Goal: Transaction & Acquisition: Purchase product/service

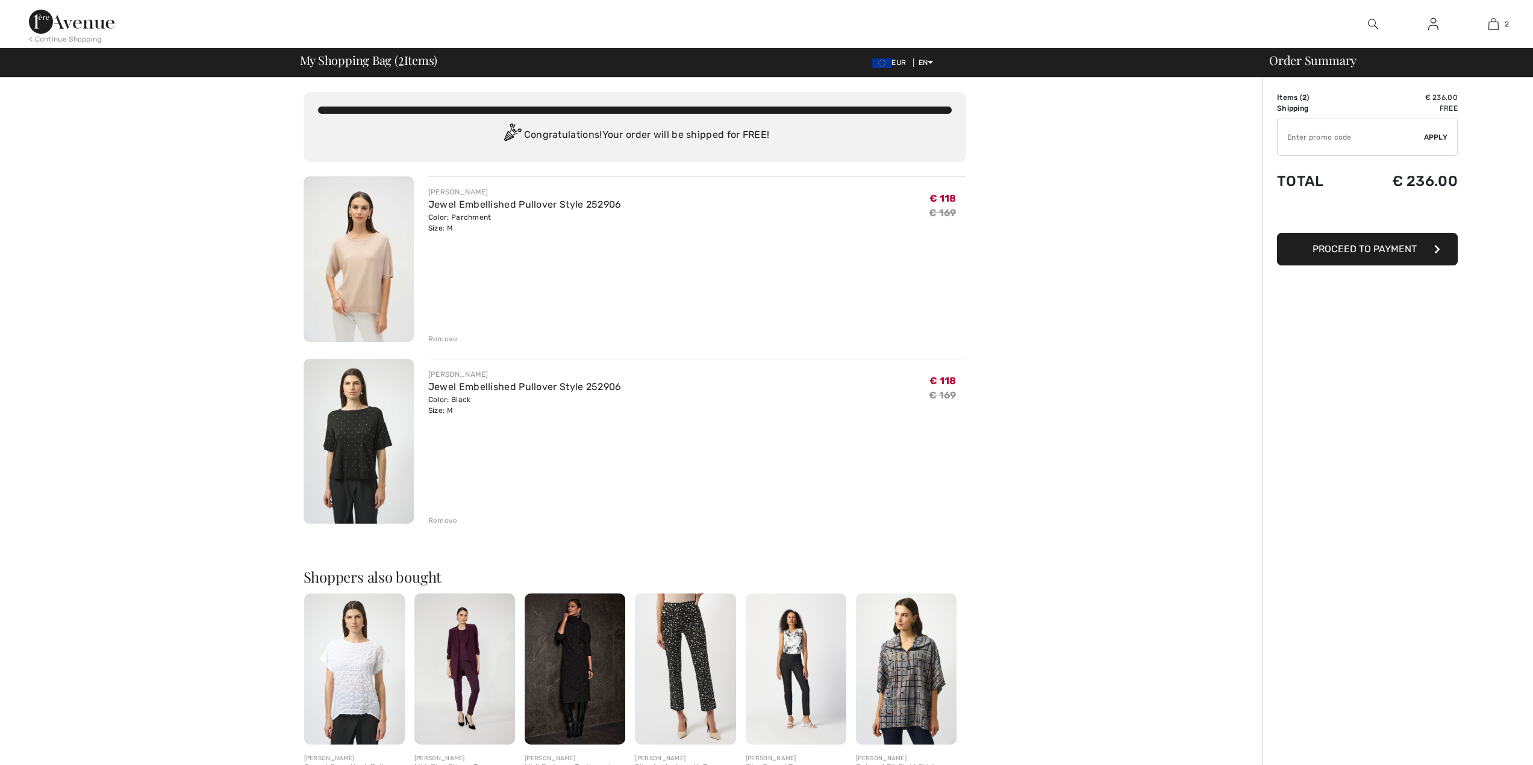
click at [446, 340] on div "Remove" at bounding box center [443, 339] width 30 height 11
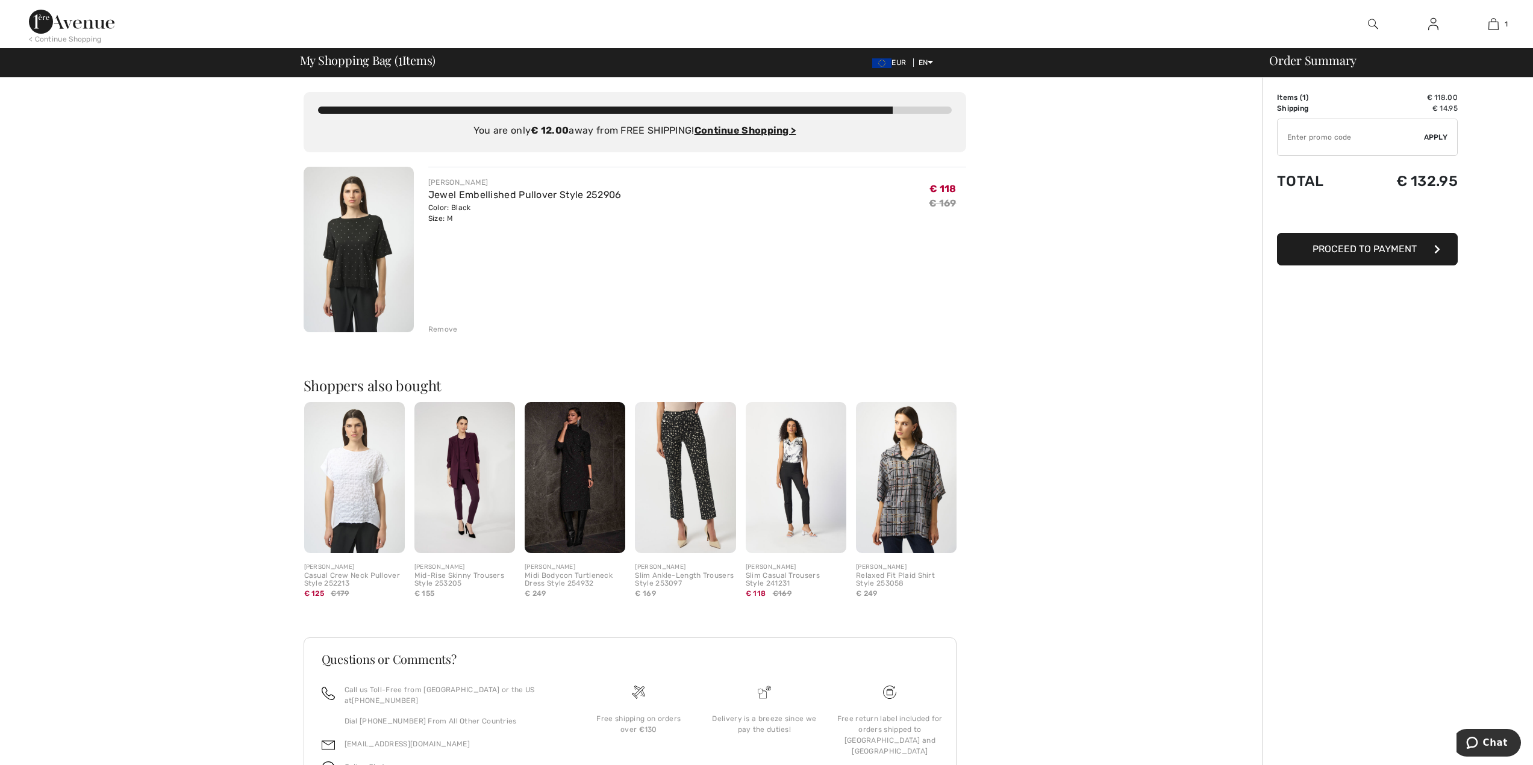
click at [449, 331] on div "Remove" at bounding box center [443, 329] width 30 height 11
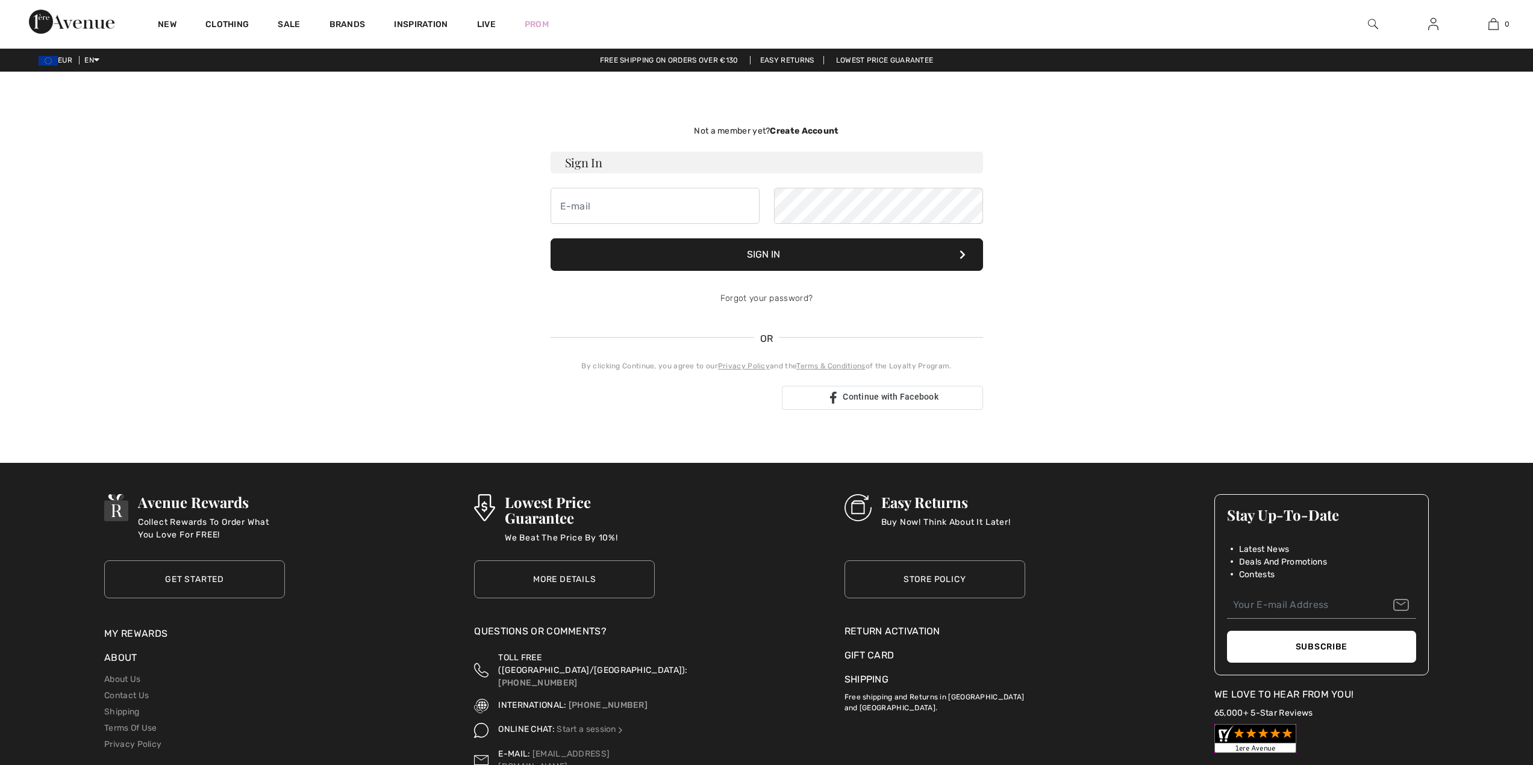
type input "H"
type input "hanaa.matar@gmail.com"
click at [670, 253] on button "Sign In" at bounding box center [766, 254] width 432 height 33
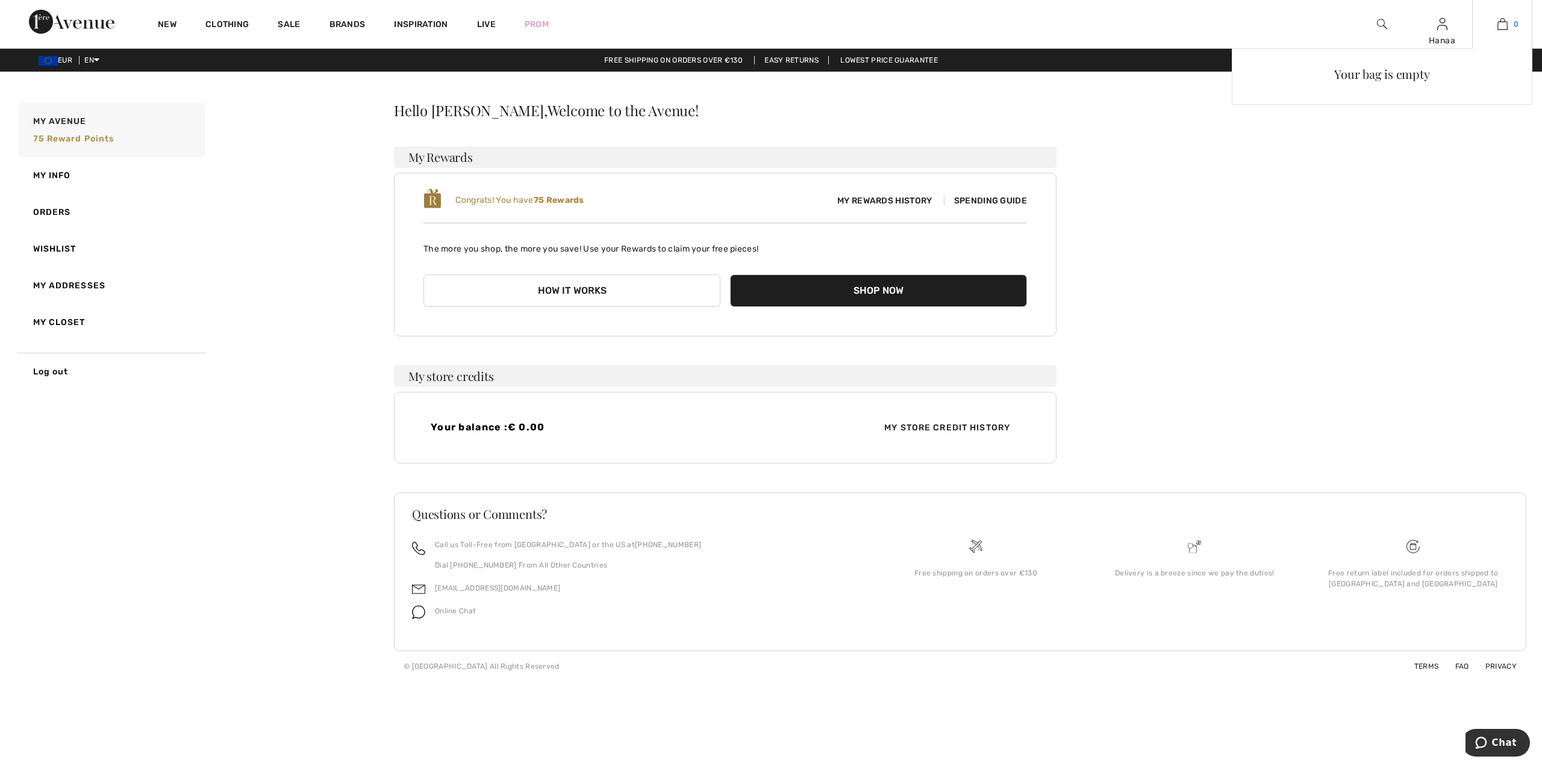
click at [1503, 26] on img at bounding box center [1502, 24] width 10 height 14
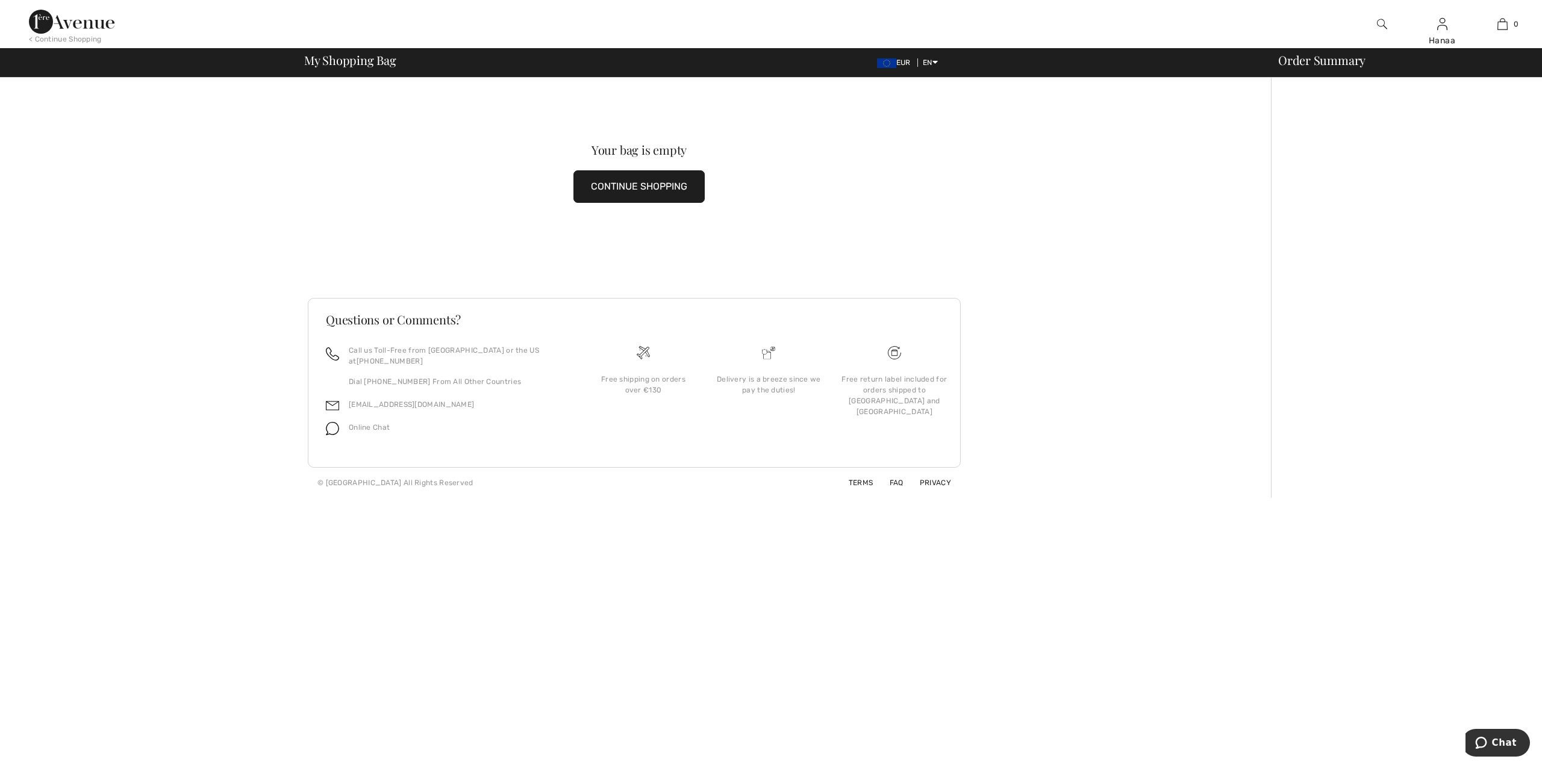
click at [661, 191] on button "CONTINUE SHOPPING" at bounding box center [638, 186] width 131 height 33
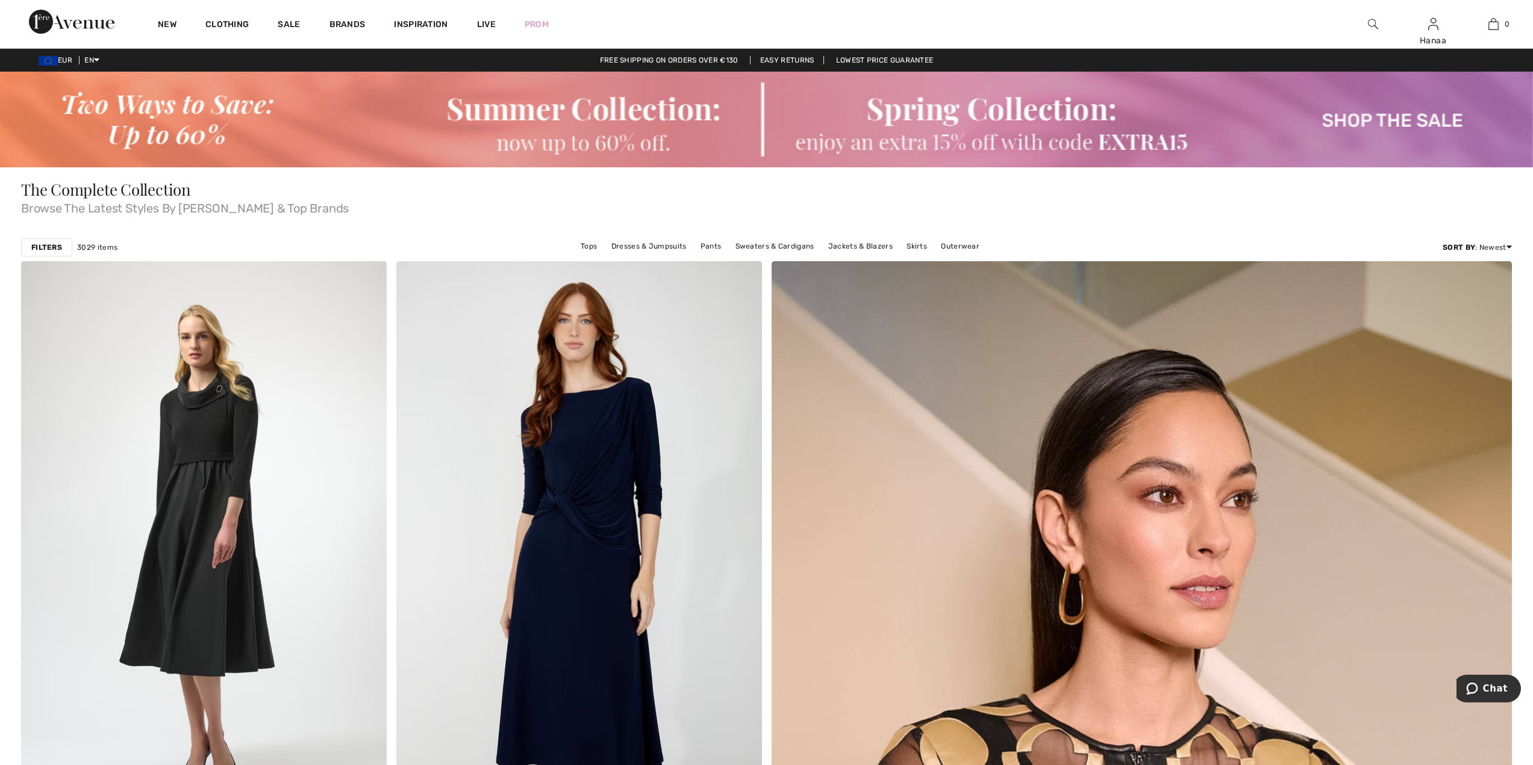
click at [45, 249] on strong "Filters" at bounding box center [46, 247] width 31 height 11
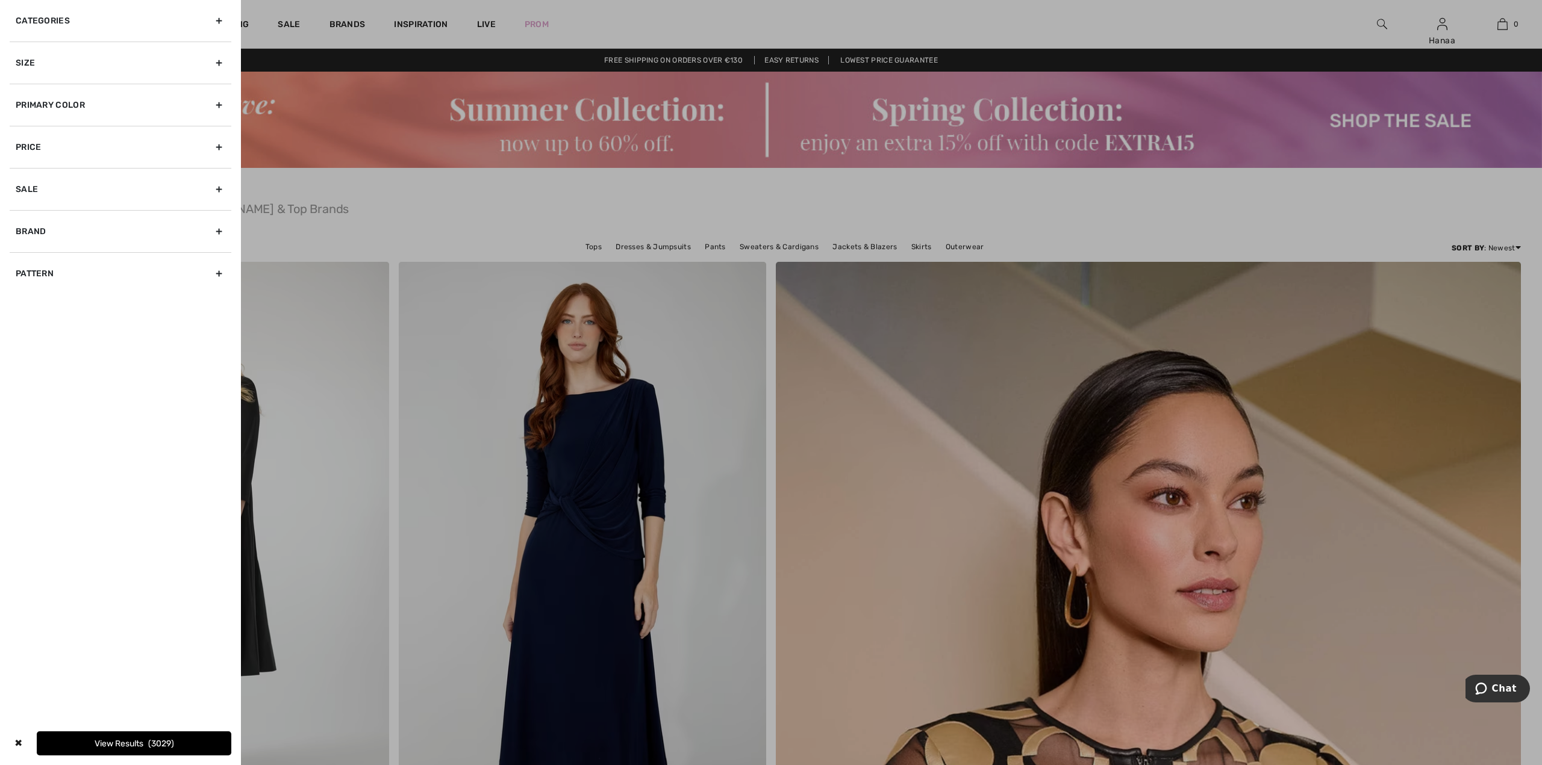
click at [34, 107] on div "Primary Color" at bounding box center [121, 105] width 222 height 42
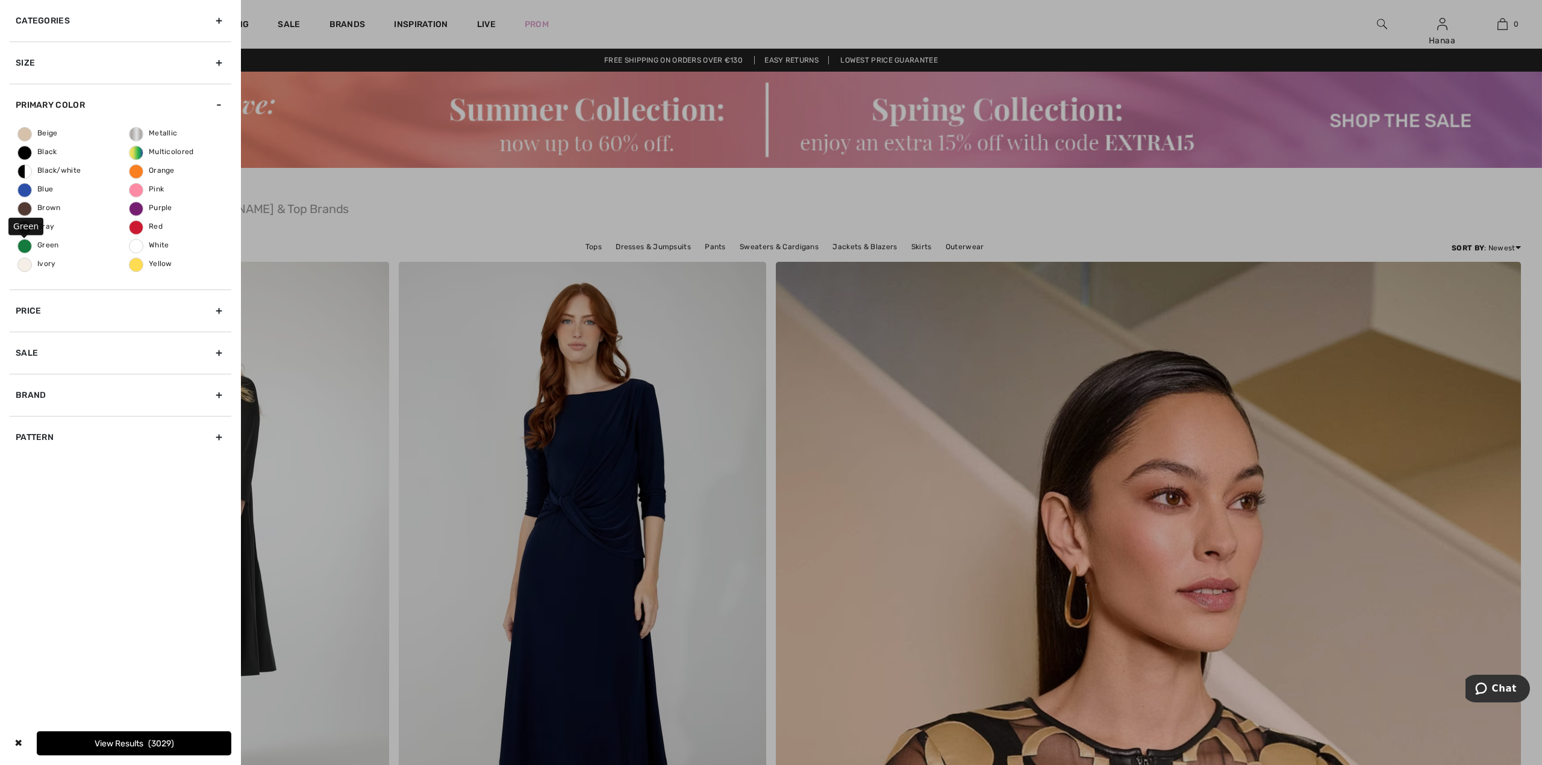
click at [28, 245] on span "Green" at bounding box center [38, 245] width 41 height 8
click at [0, 0] on input "Green" at bounding box center [0, 0] width 0 height 0
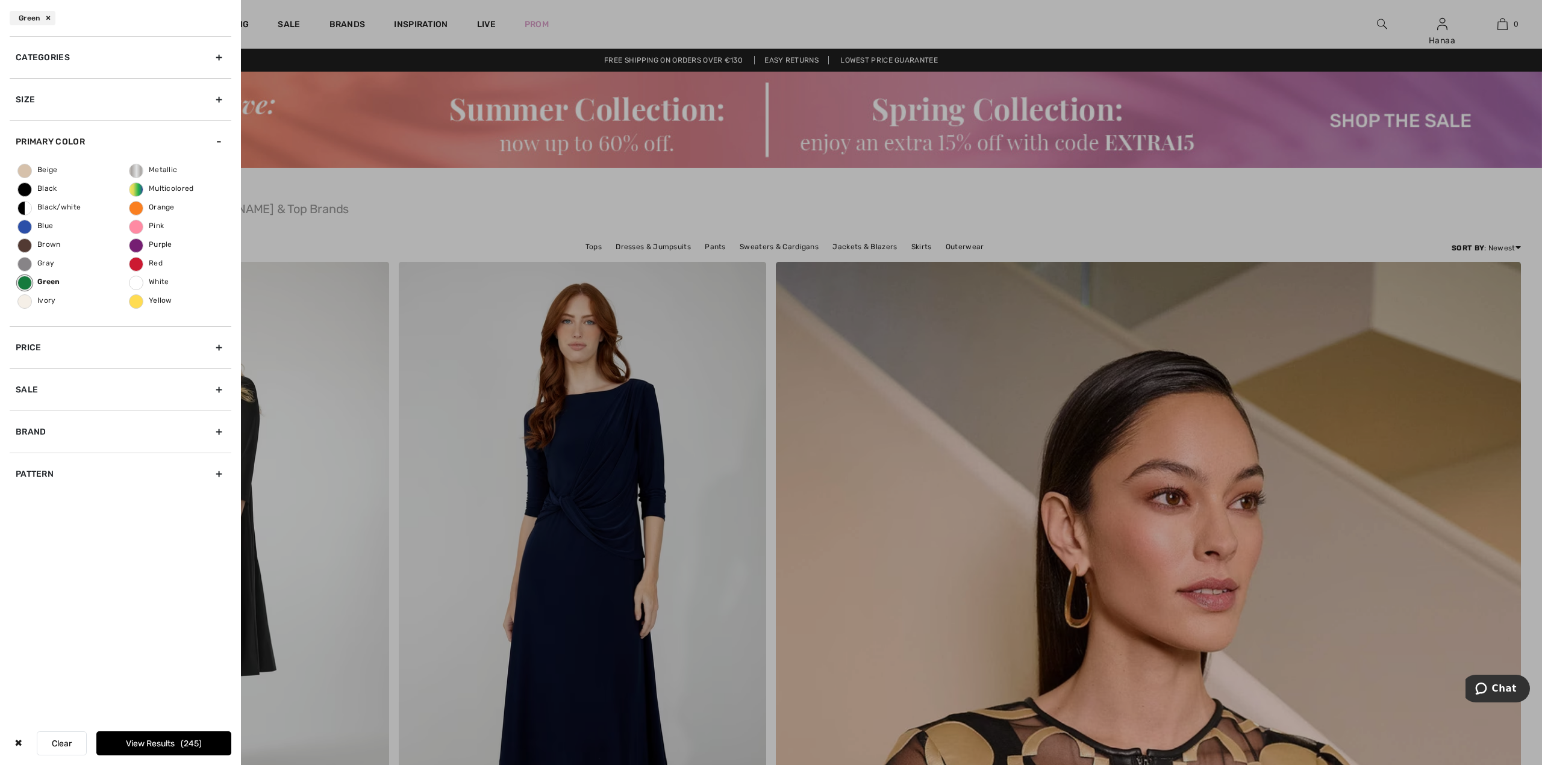
click at [161, 740] on button "View Results 245" at bounding box center [163, 744] width 135 height 24
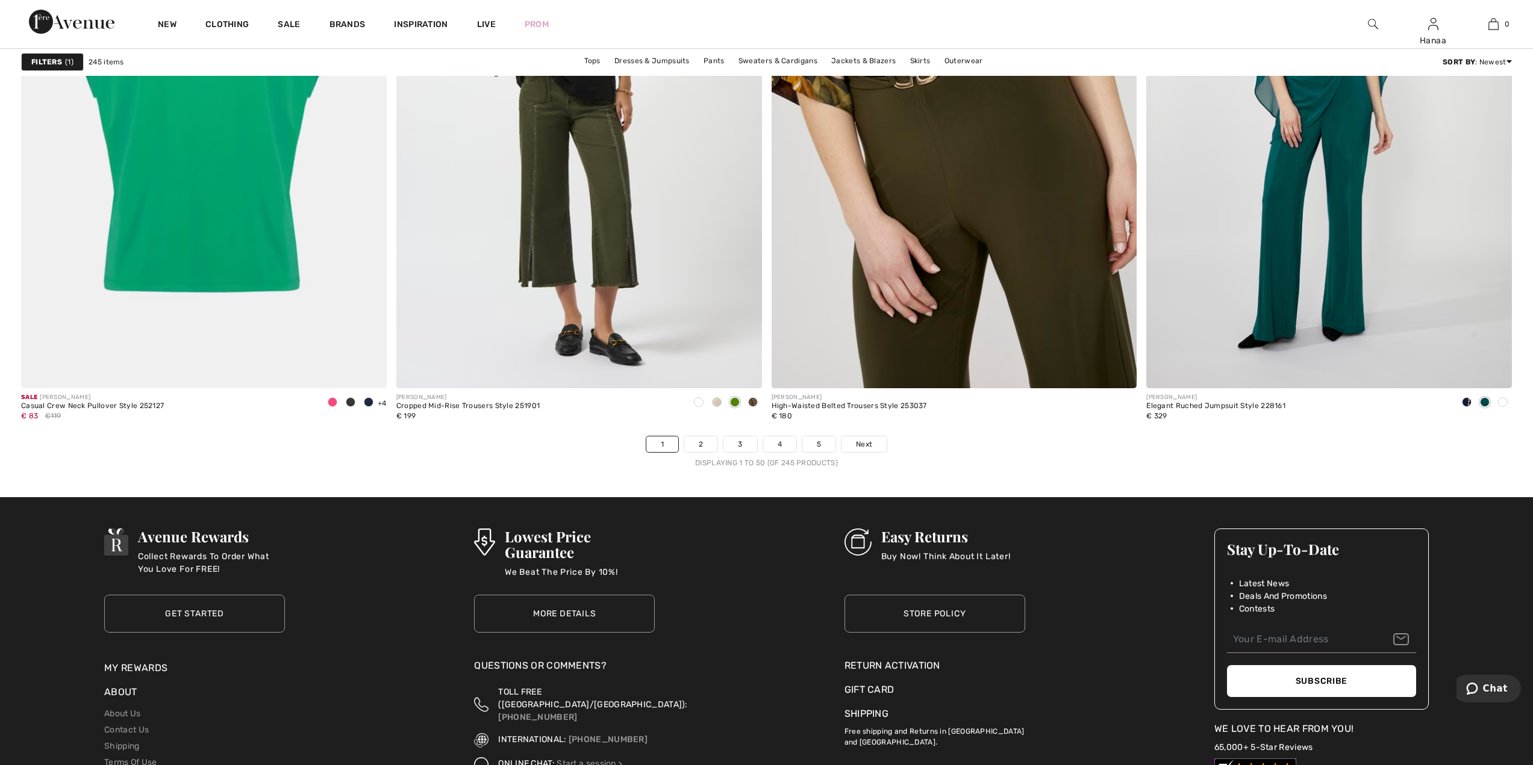
scroll to position [9094, 0]
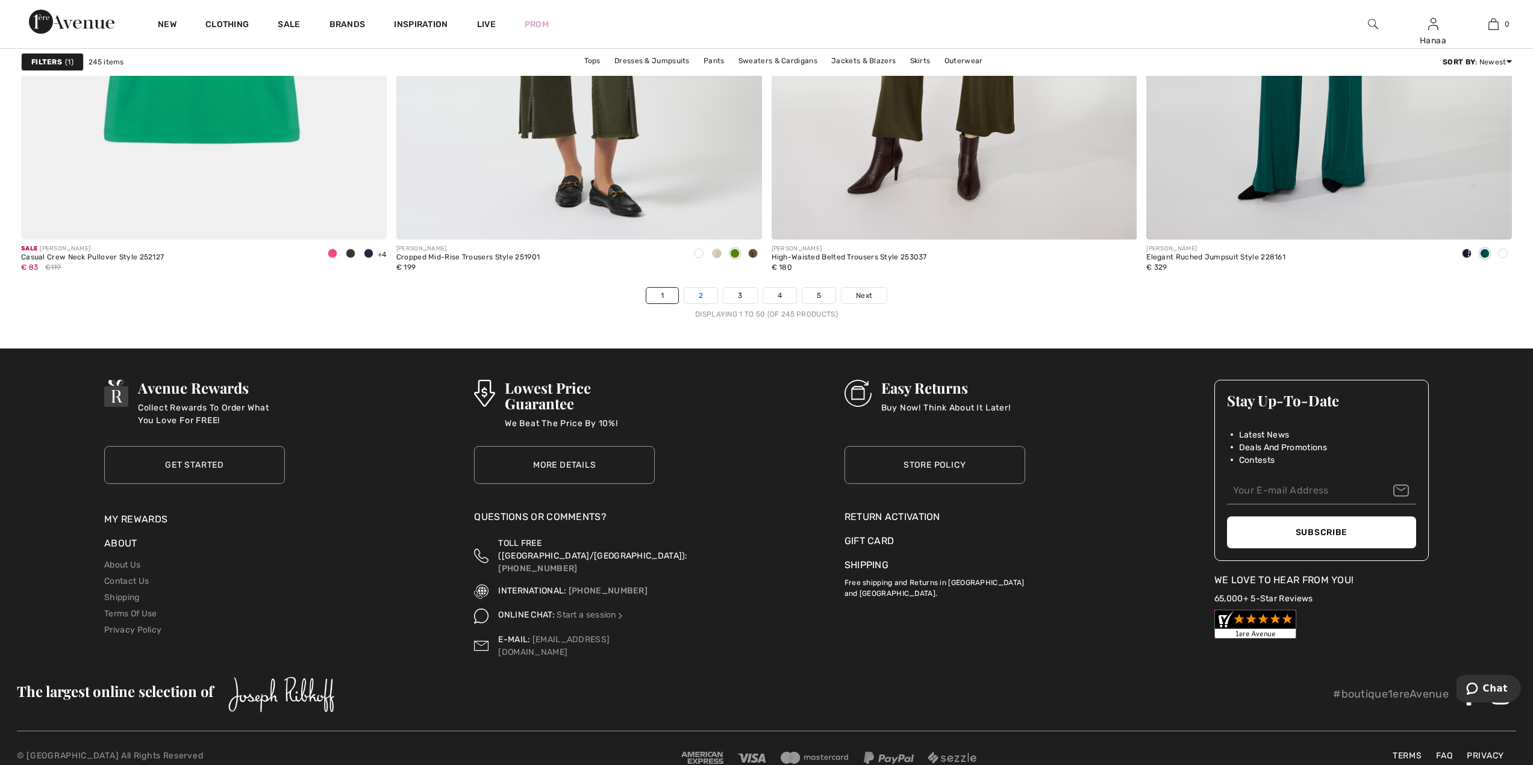
click at [702, 291] on link "2" at bounding box center [700, 296] width 33 height 16
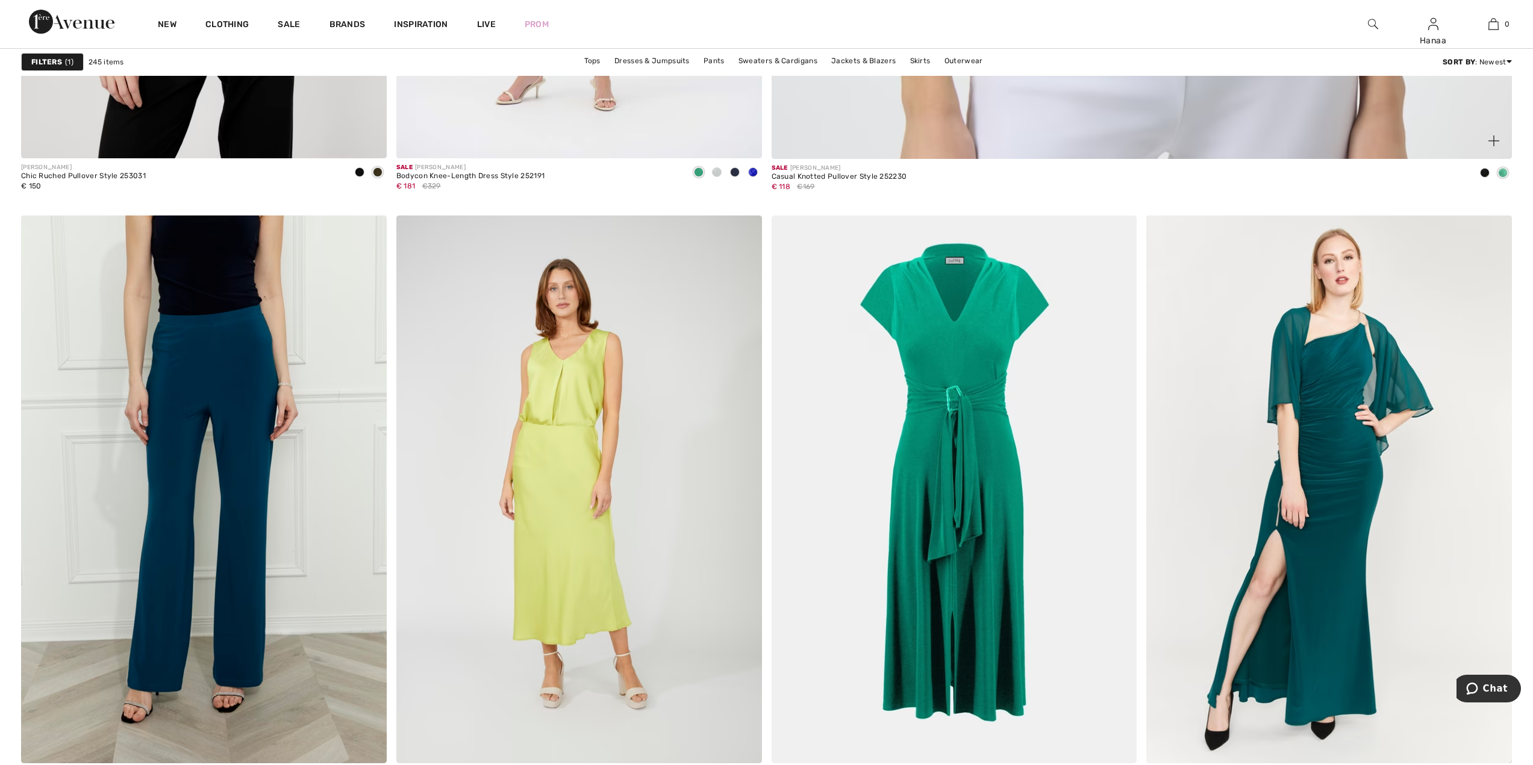
scroll to position [1265, 0]
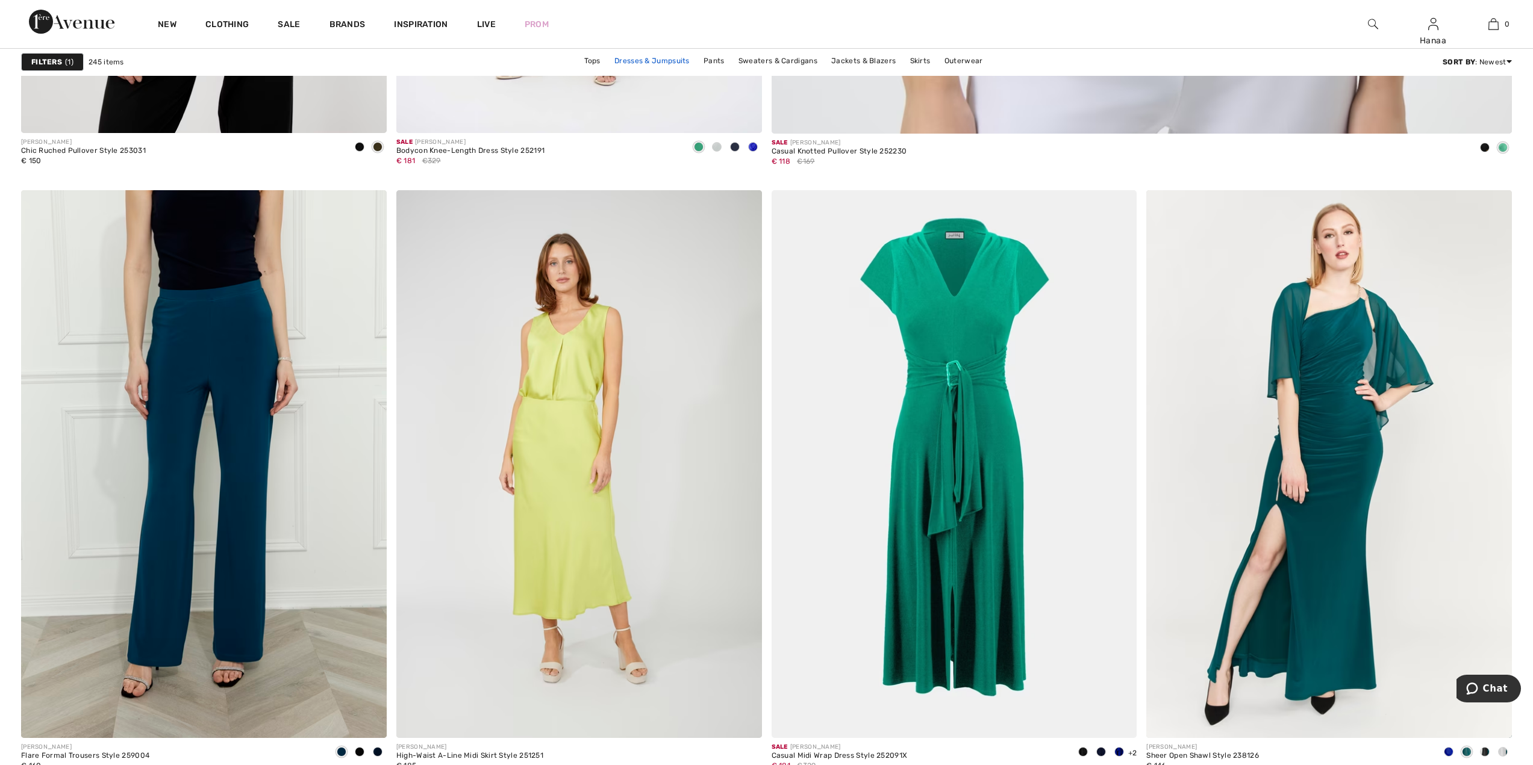
click at [625, 60] on link "Dresses & Jumpsuits" at bounding box center [651, 61] width 87 height 16
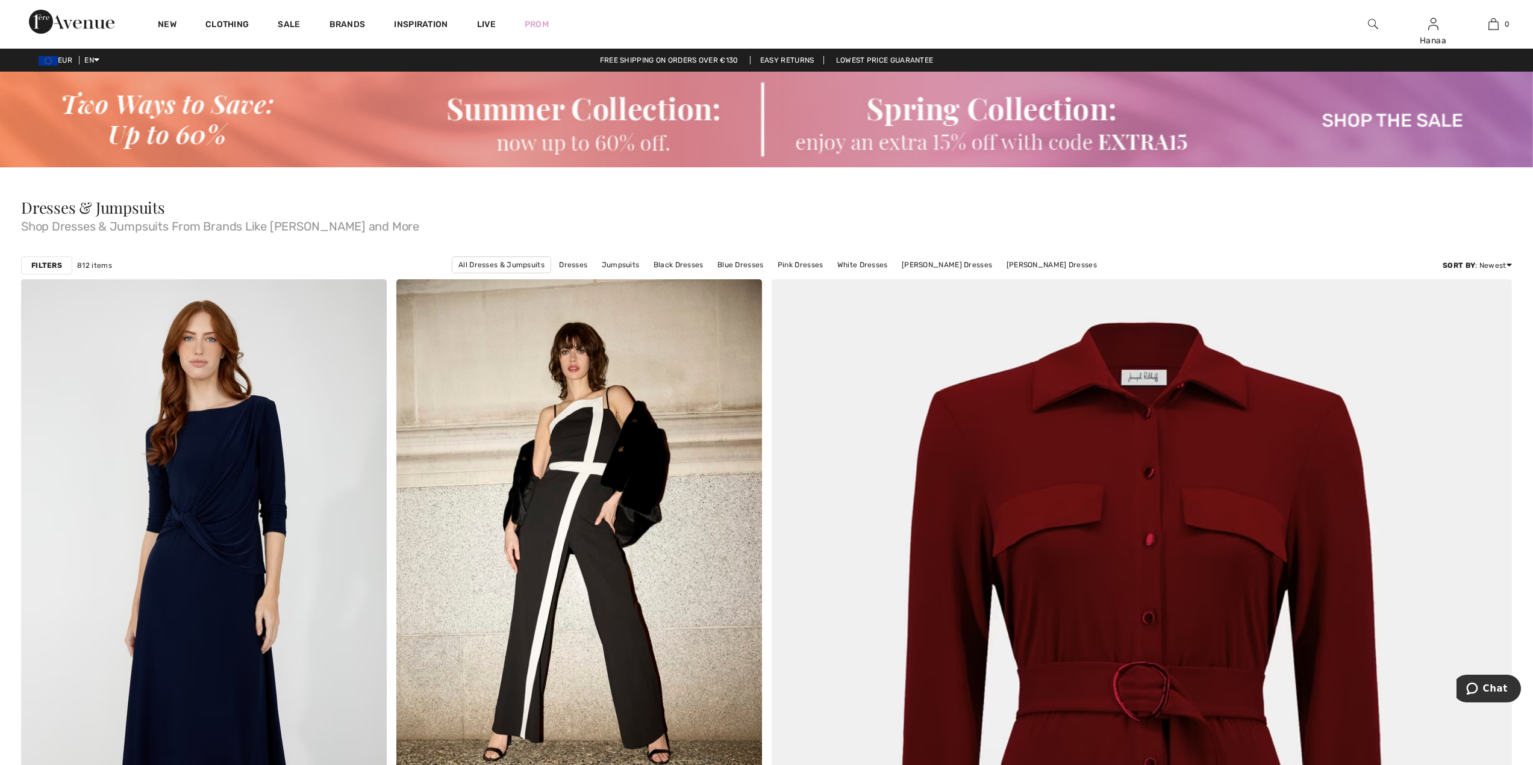
click at [55, 264] on strong "Filters" at bounding box center [46, 265] width 31 height 11
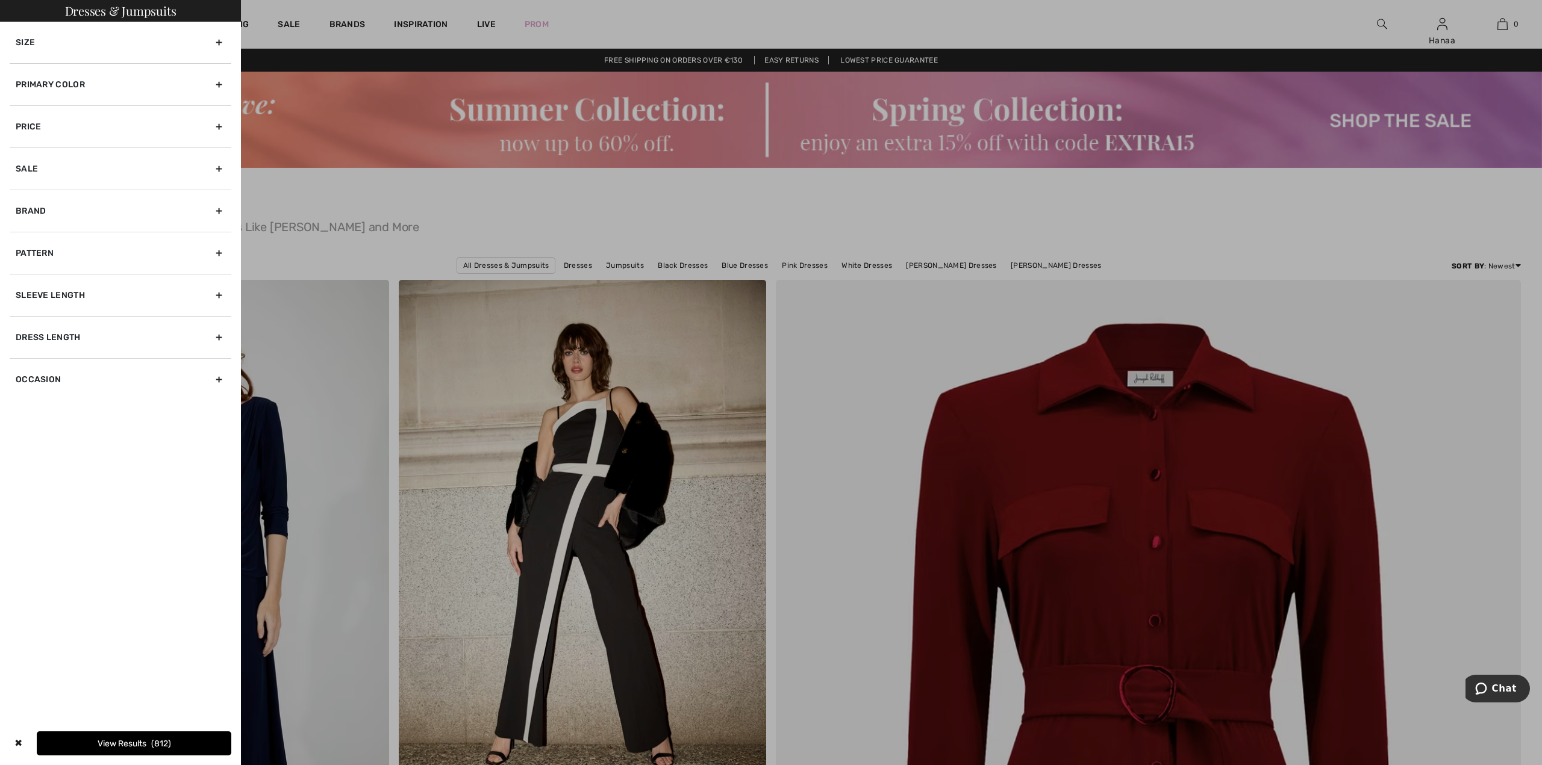
click at [51, 82] on div "Primary Color" at bounding box center [121, 84] width 222 height 42
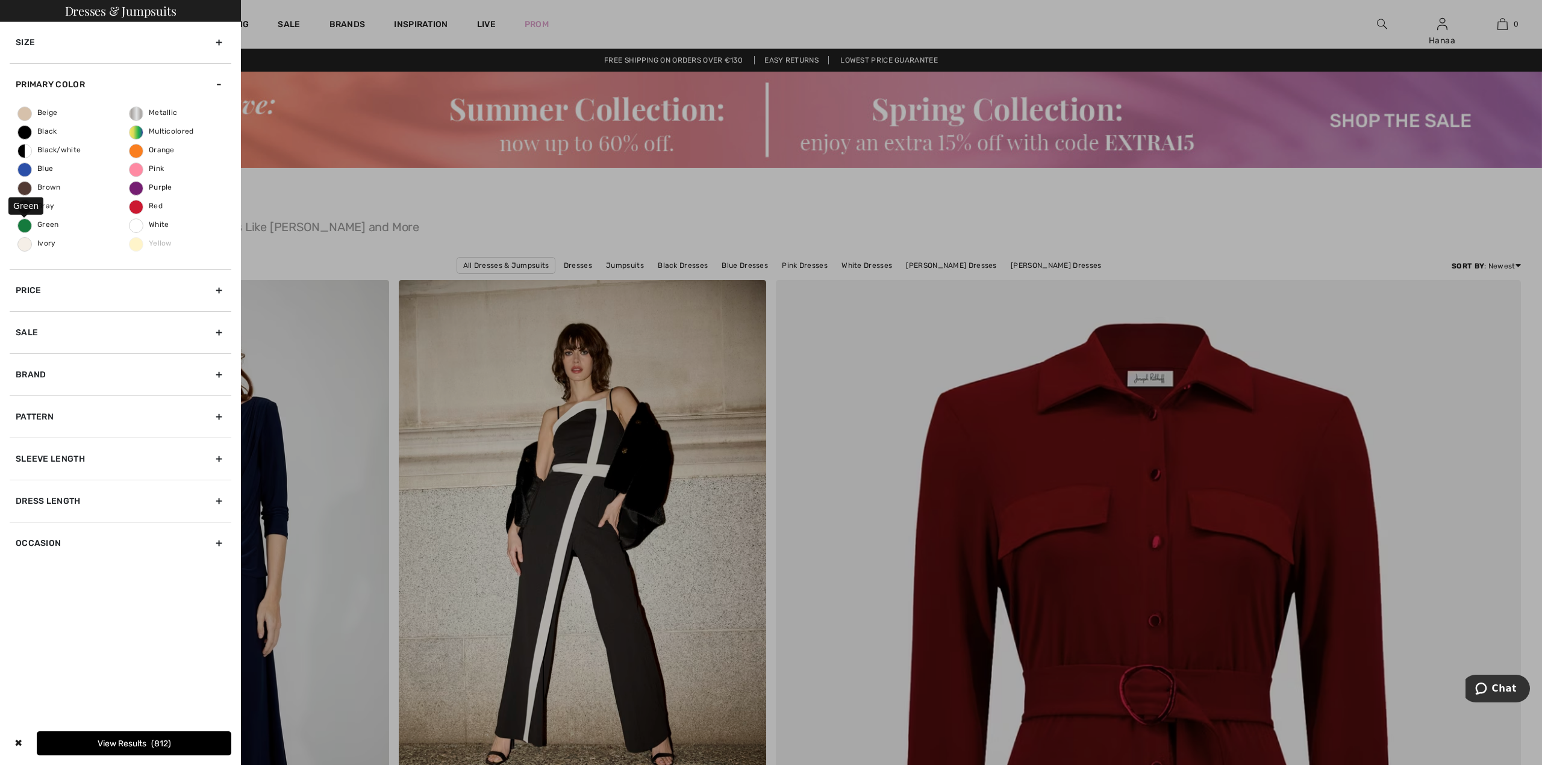
click at [26, 226] on span "Green" at bounding box center [38, 224] width 41 height 8
click at [0, 0] on input "Green" at bounding box center [0, 0] width 0 height 0
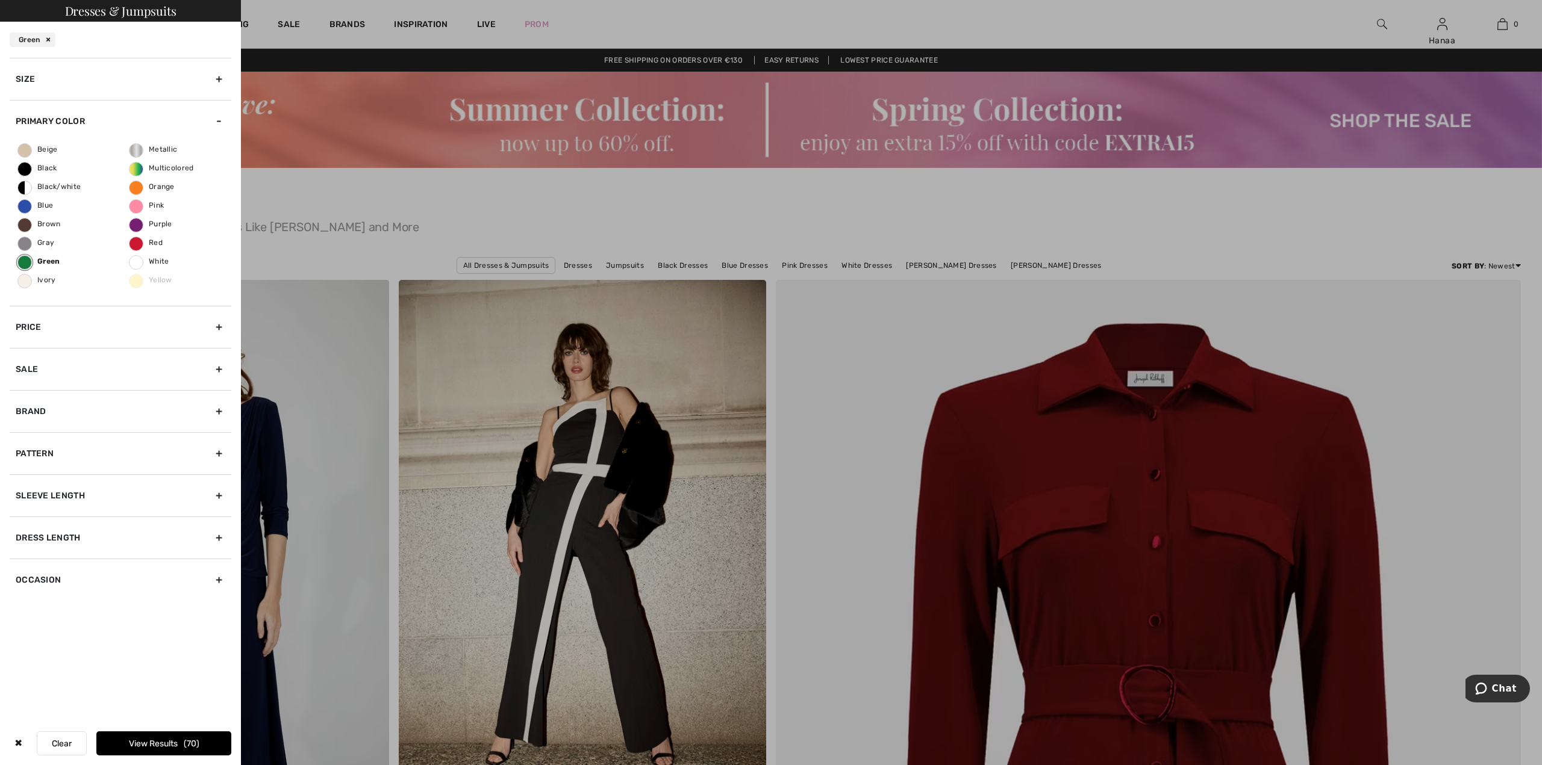
click at [136, 743] on button "View Results 70" at bounding box center [163, 744] width 135 height 24
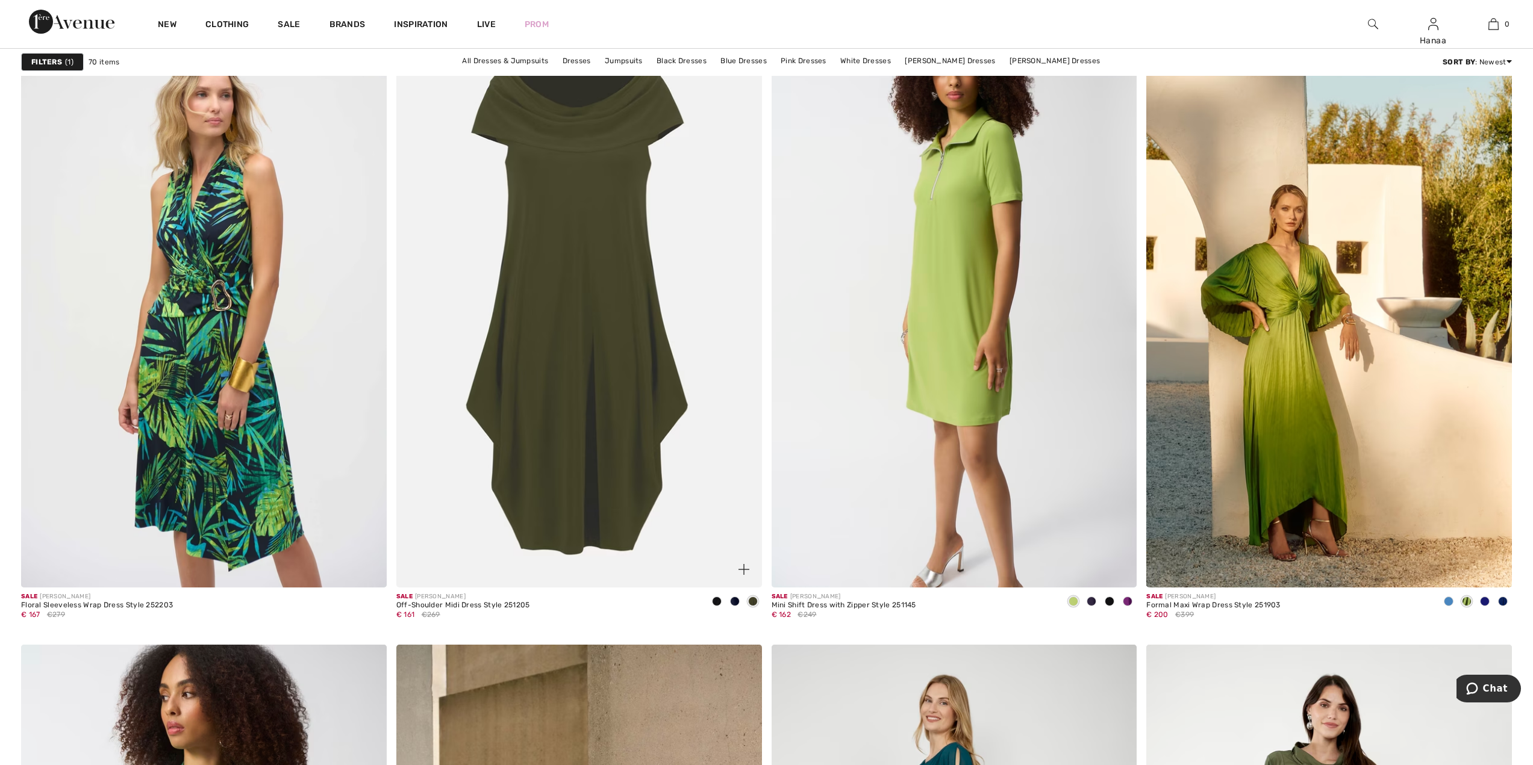
scroll to position [3493, 0]
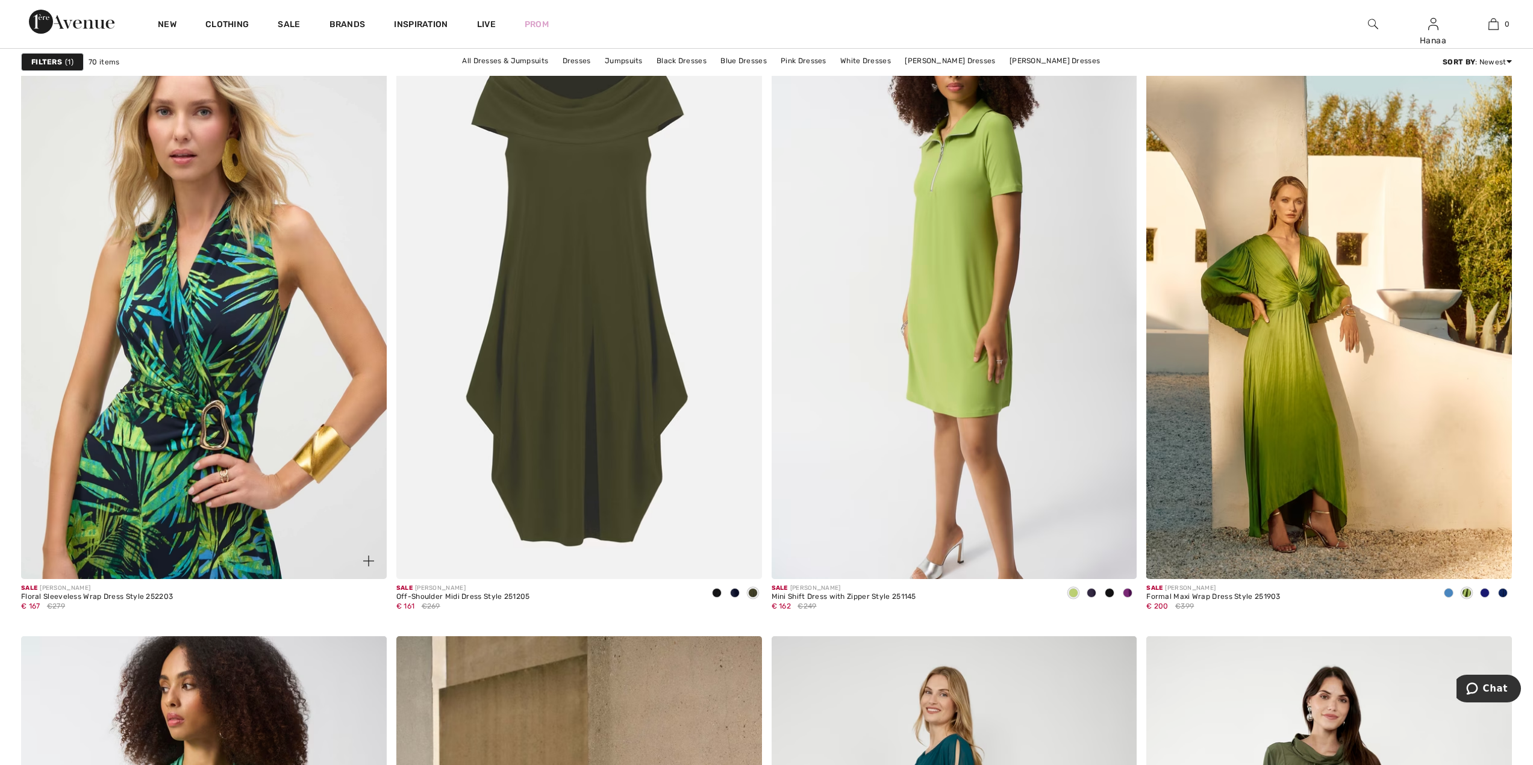
click at [169, 360] on img at bounding box center [204, 305] width 366 height 548
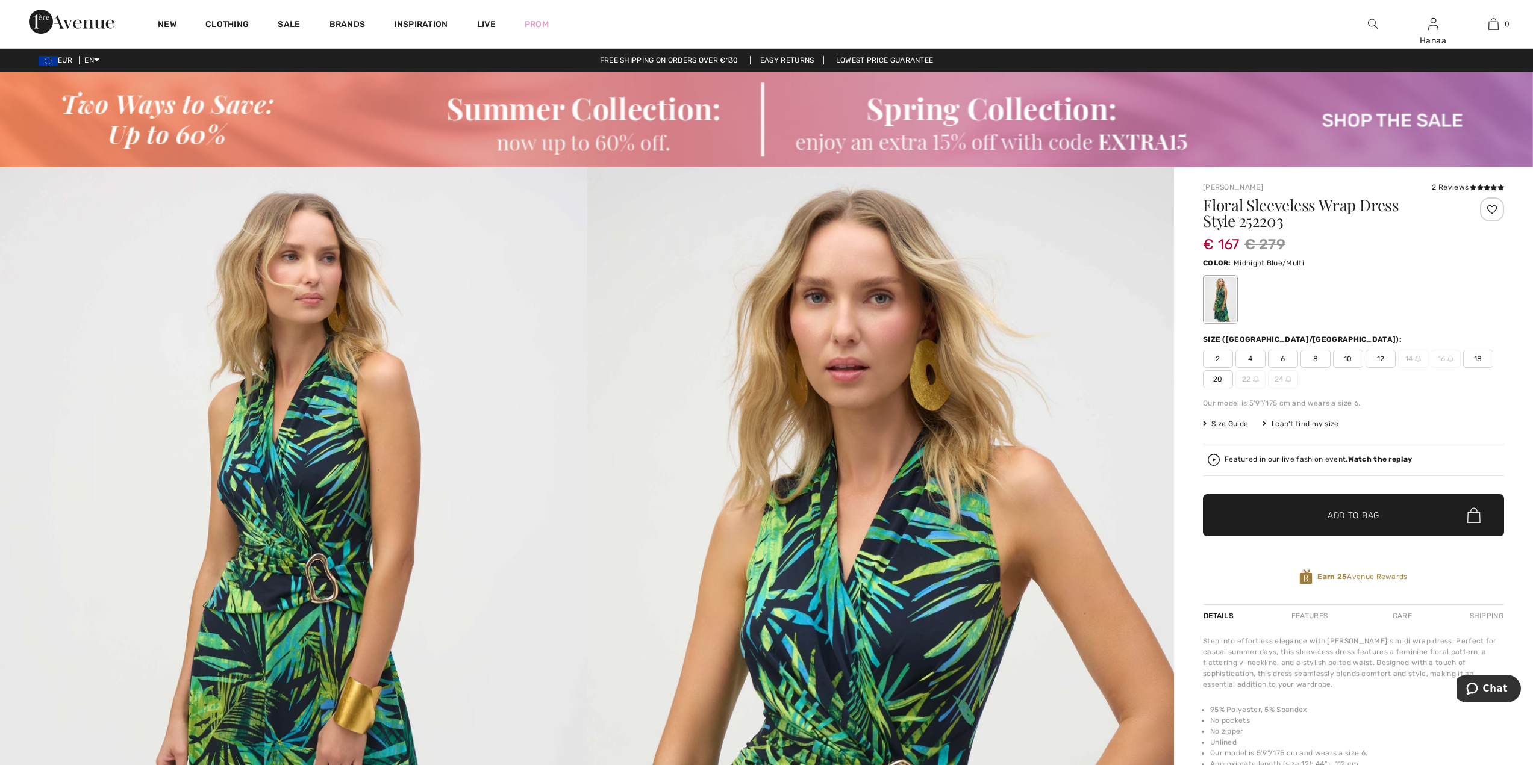
click at [1350, 360] on span "10" at bounding box center [1348, 359] width 30 height 18
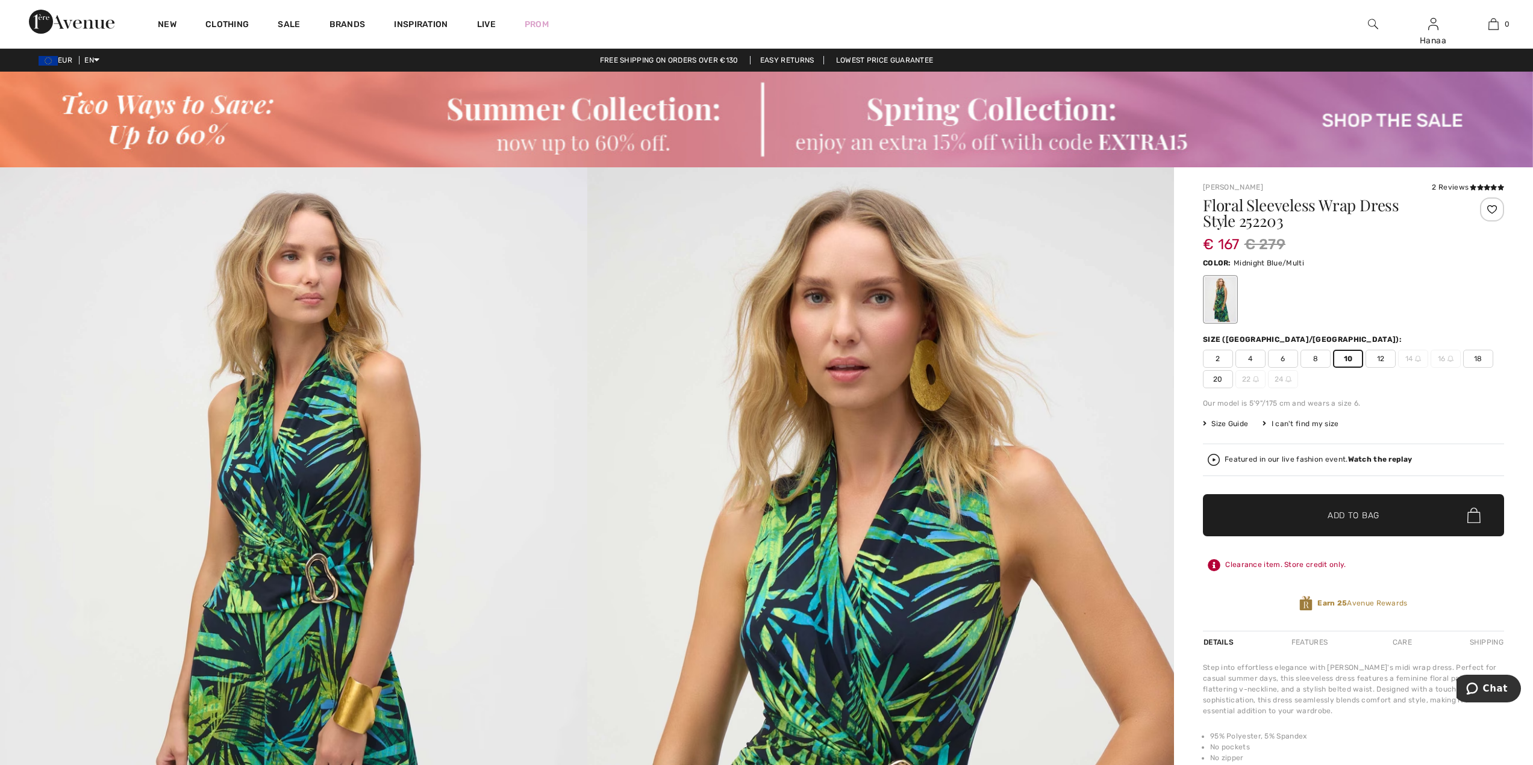
click at [1357, 511] on span "Add to Bag" at bounding box center [1353, 515] width 52 height 13
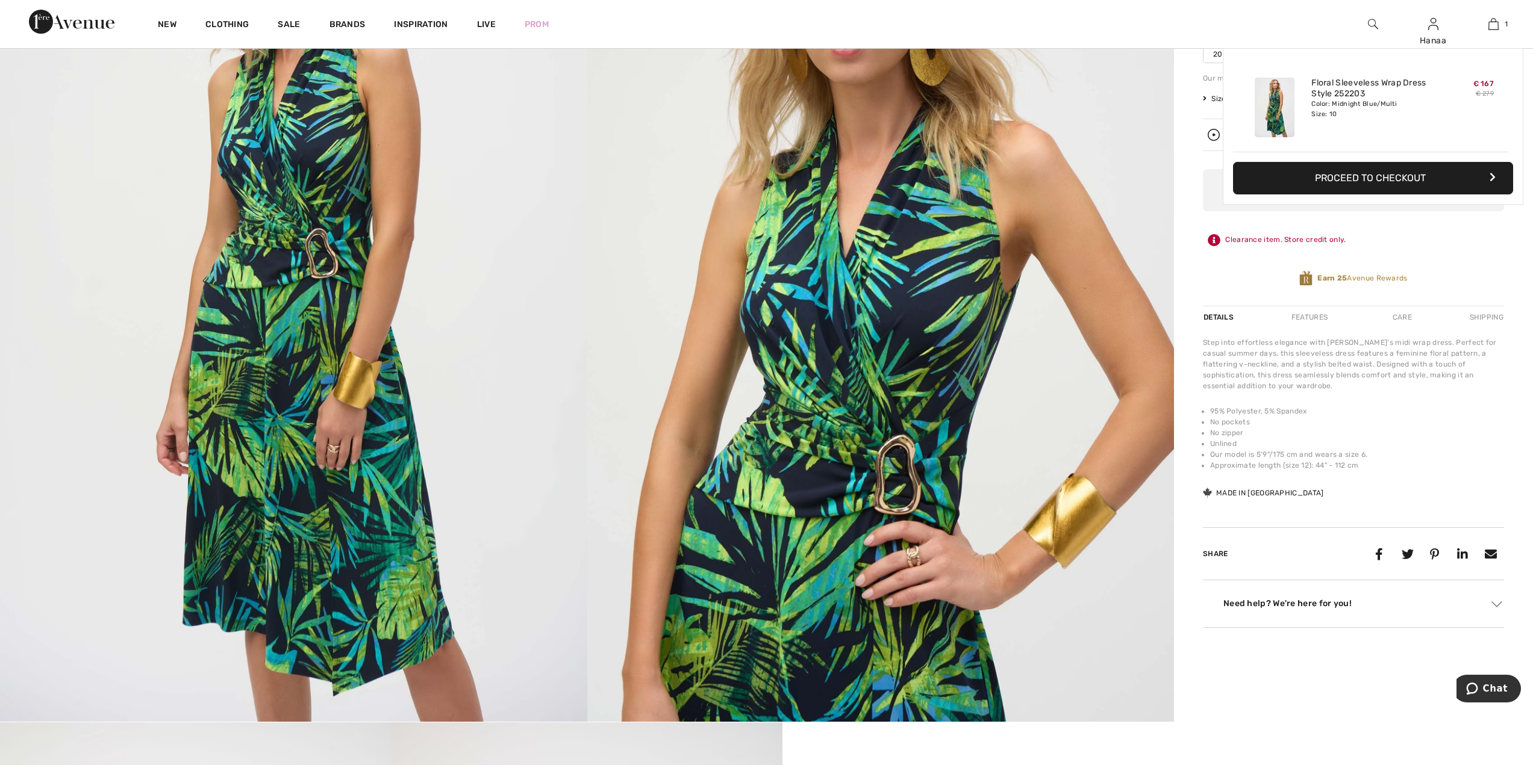
scroll to position [361, 0]
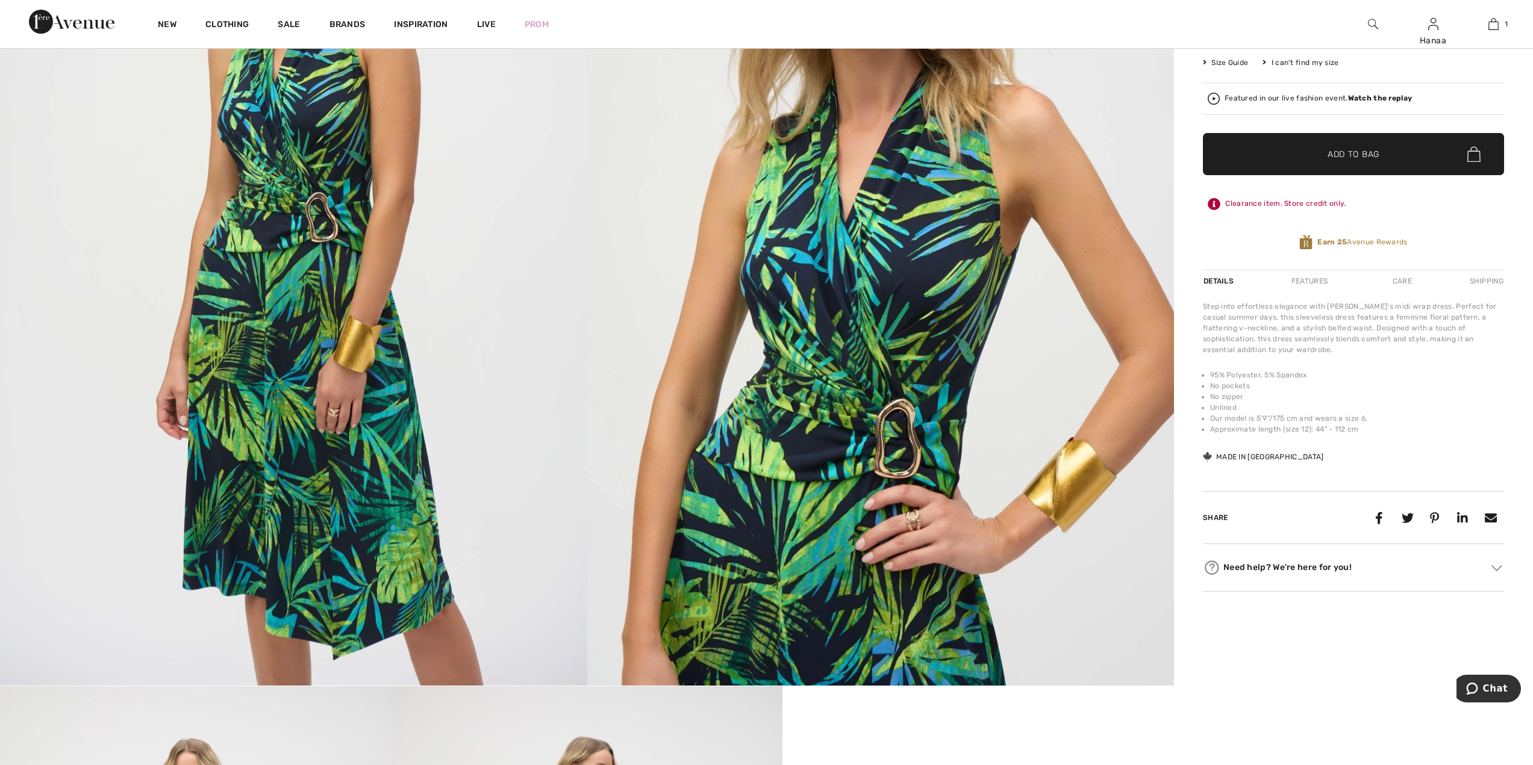
click at [357, 354] on img at bounding box center [293, 246] width 587 height 880
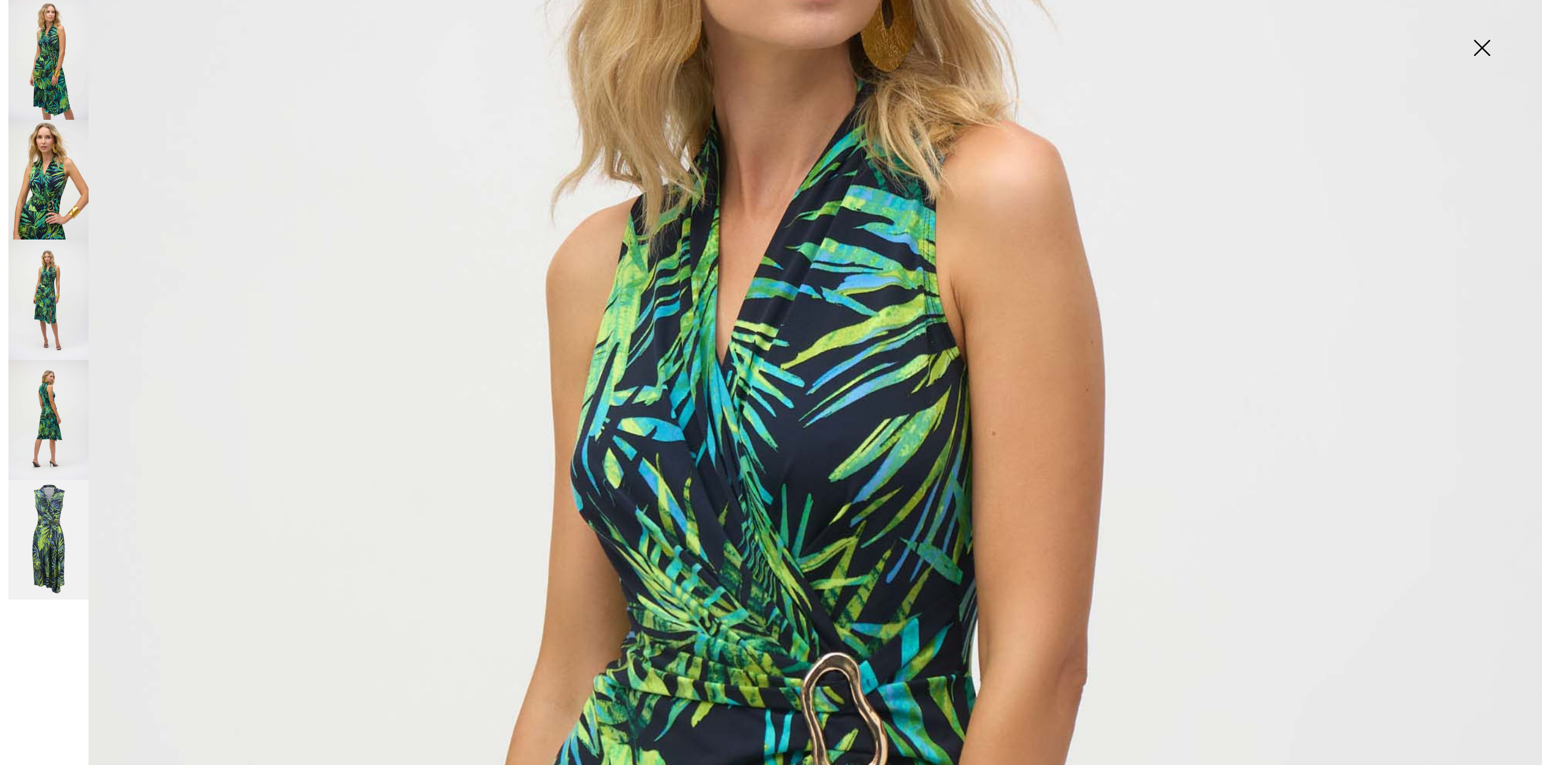
click at [37, 194] on img at bounding box center [48, 180] width 80 height 120
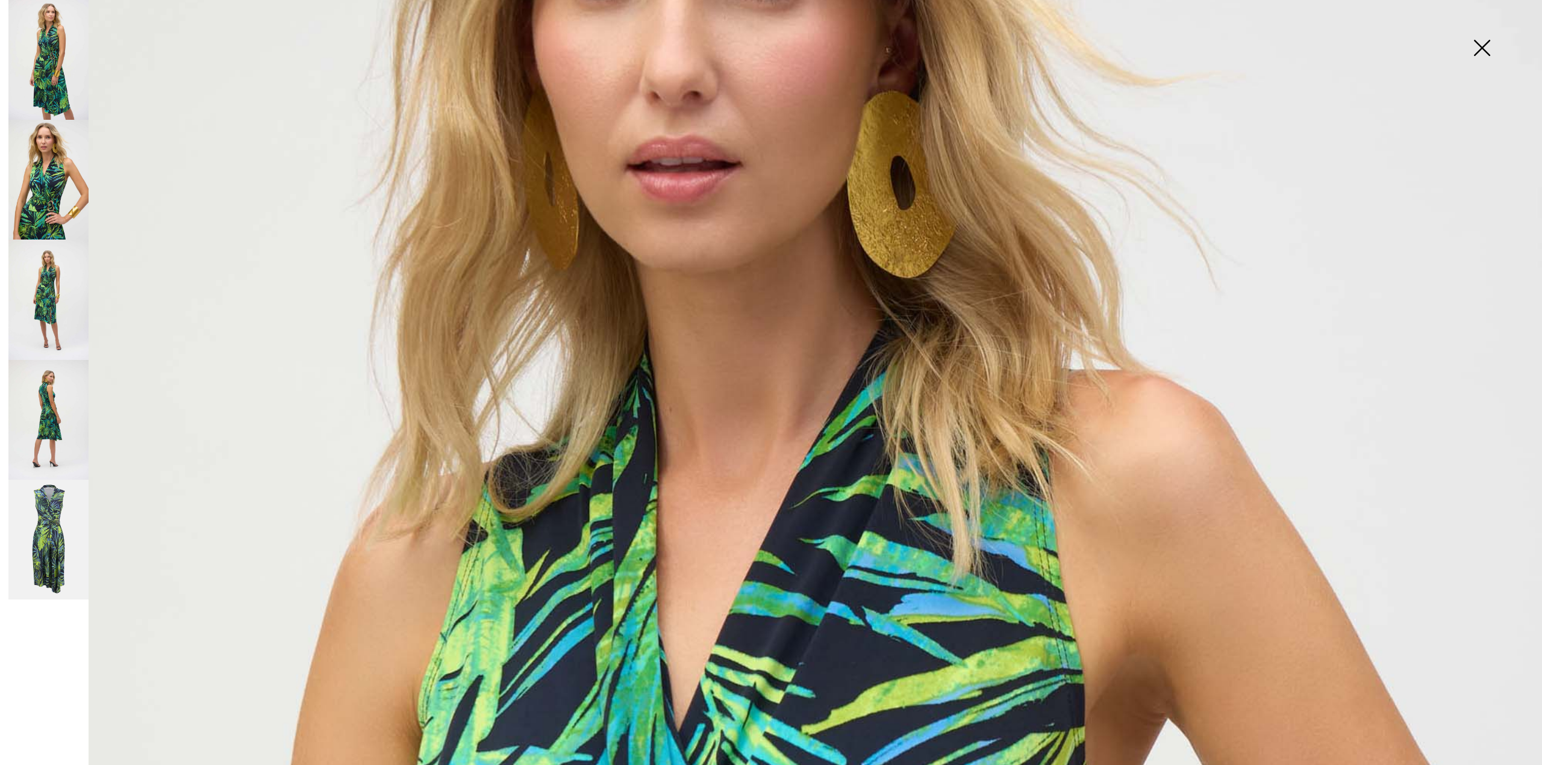
click at [34, 280] on img at bounding box center [48, 300] width 80 height 120
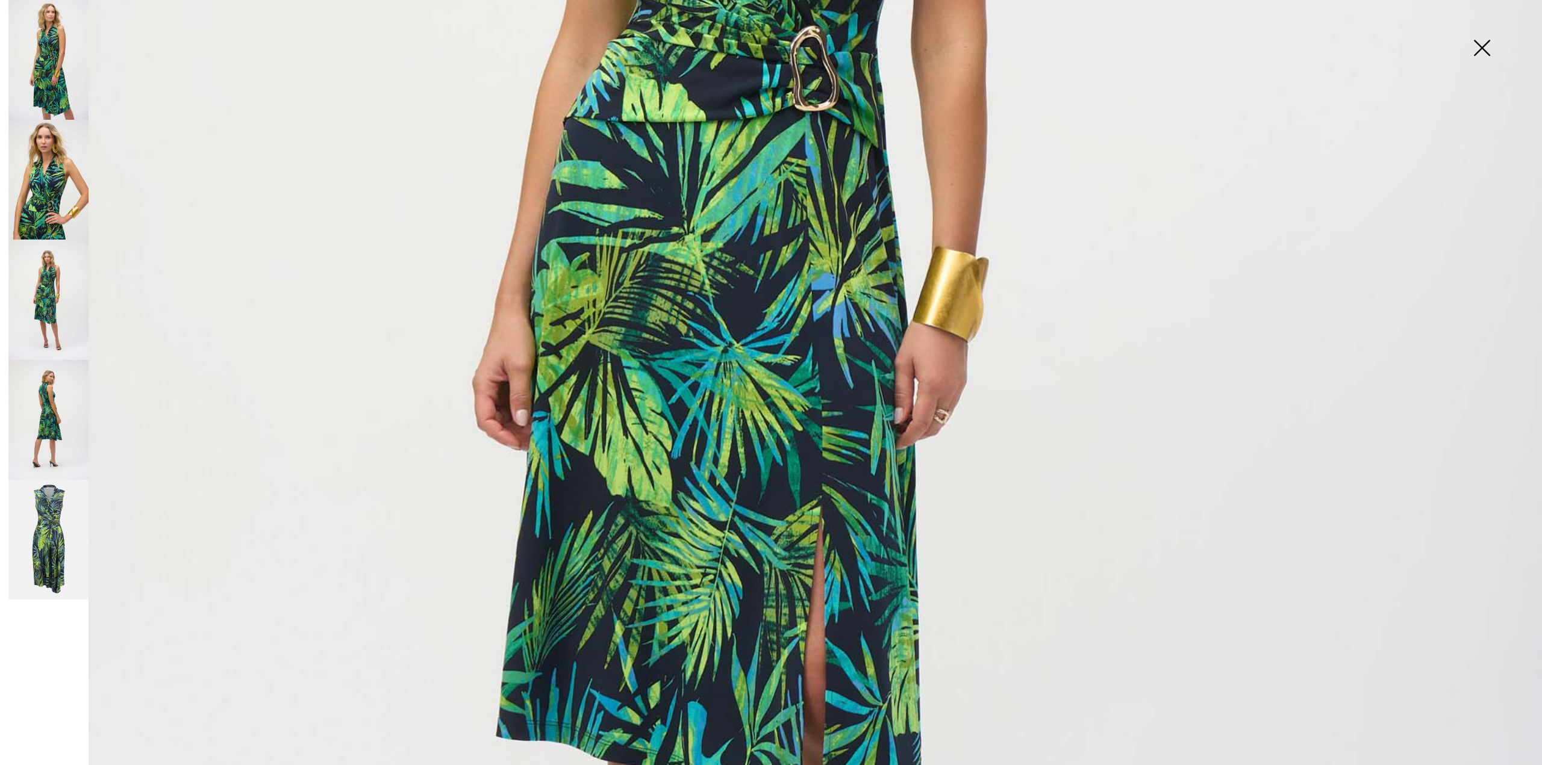
scroll to position [783, 0]
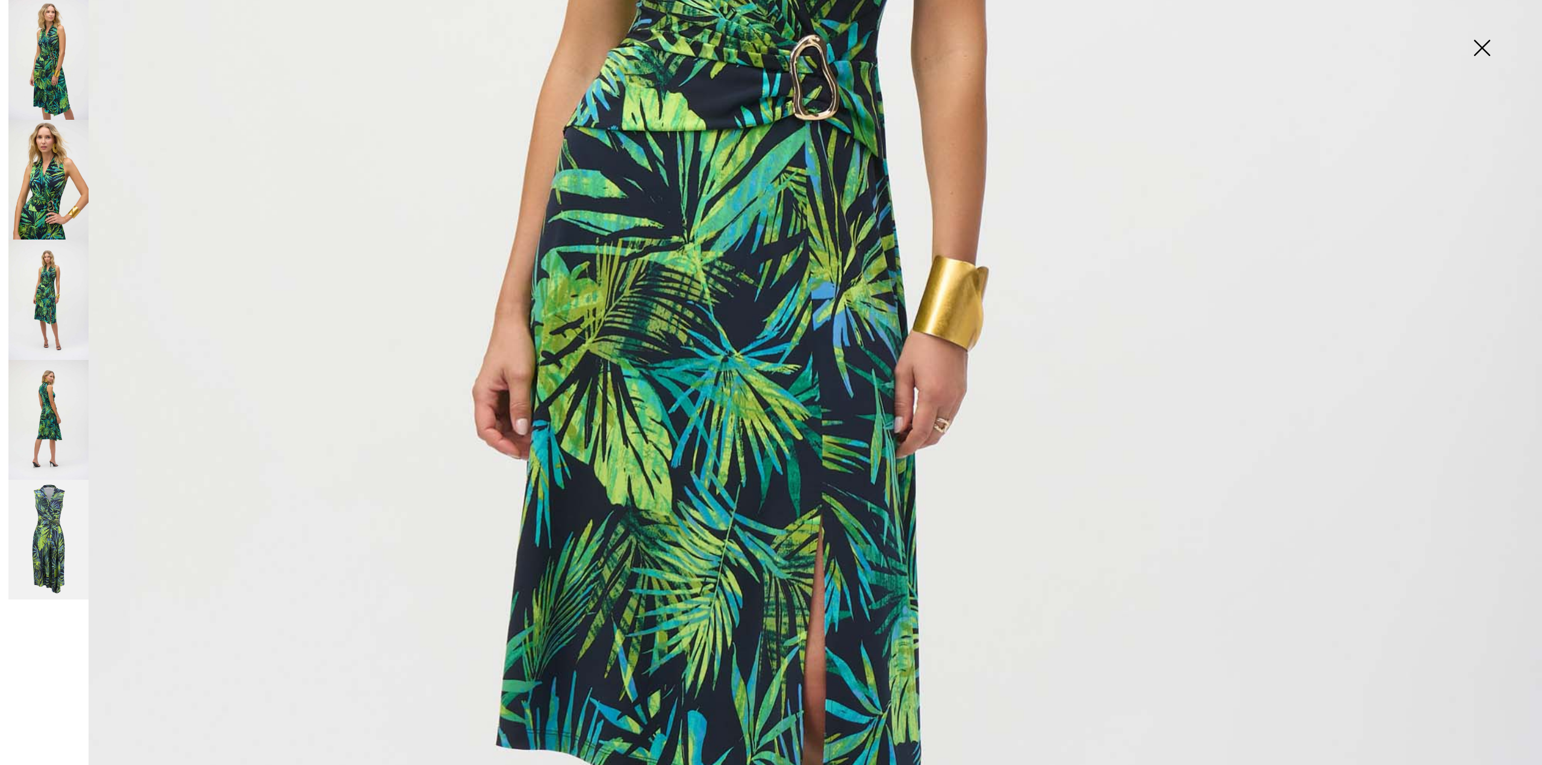
click at [42, 291] on img at bounding box center [48, 300] width 80 height 120
click at [59, 396] on img at bounding box center [48, 420] width 80 height 120
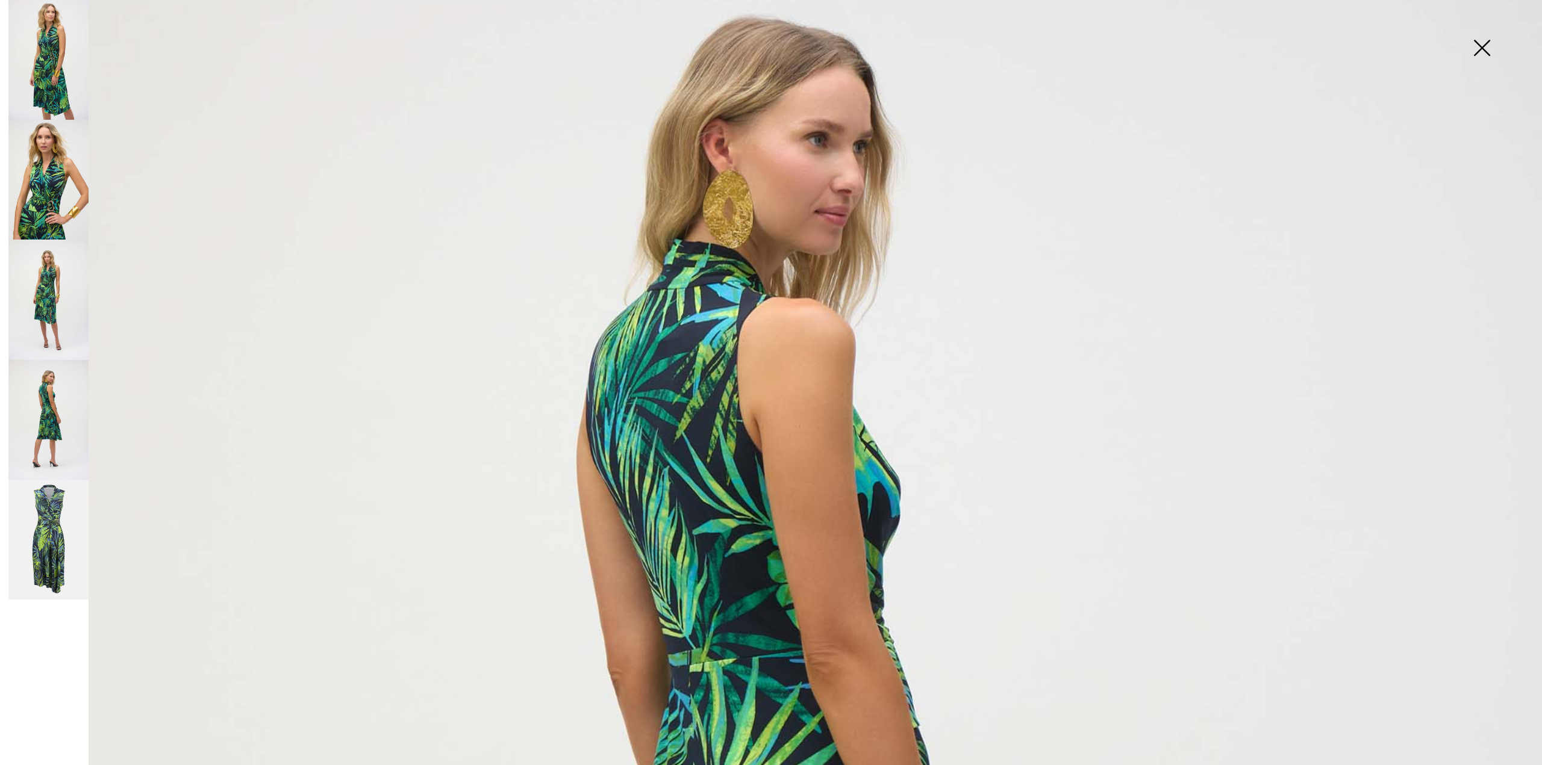
scroll to position [181, 0]
click at [45, 413] on img at bounding box center [48, 420] width 80 height 120
click at [37, 525] on img at bounding box center [48, 540] width 80 height 120
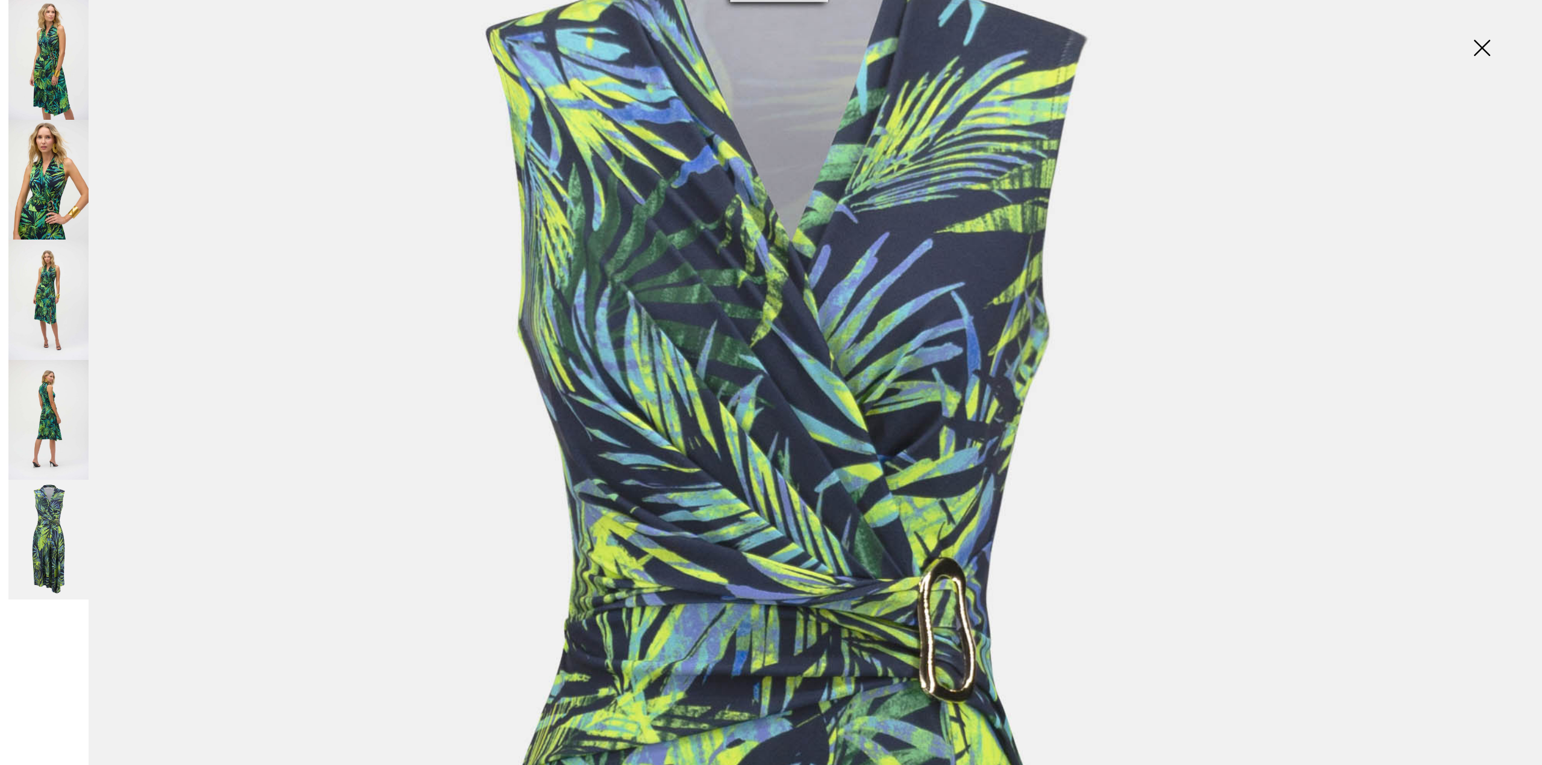
click at [1489, 46] on img at bounding box center [1481, 49] width 60 height 62
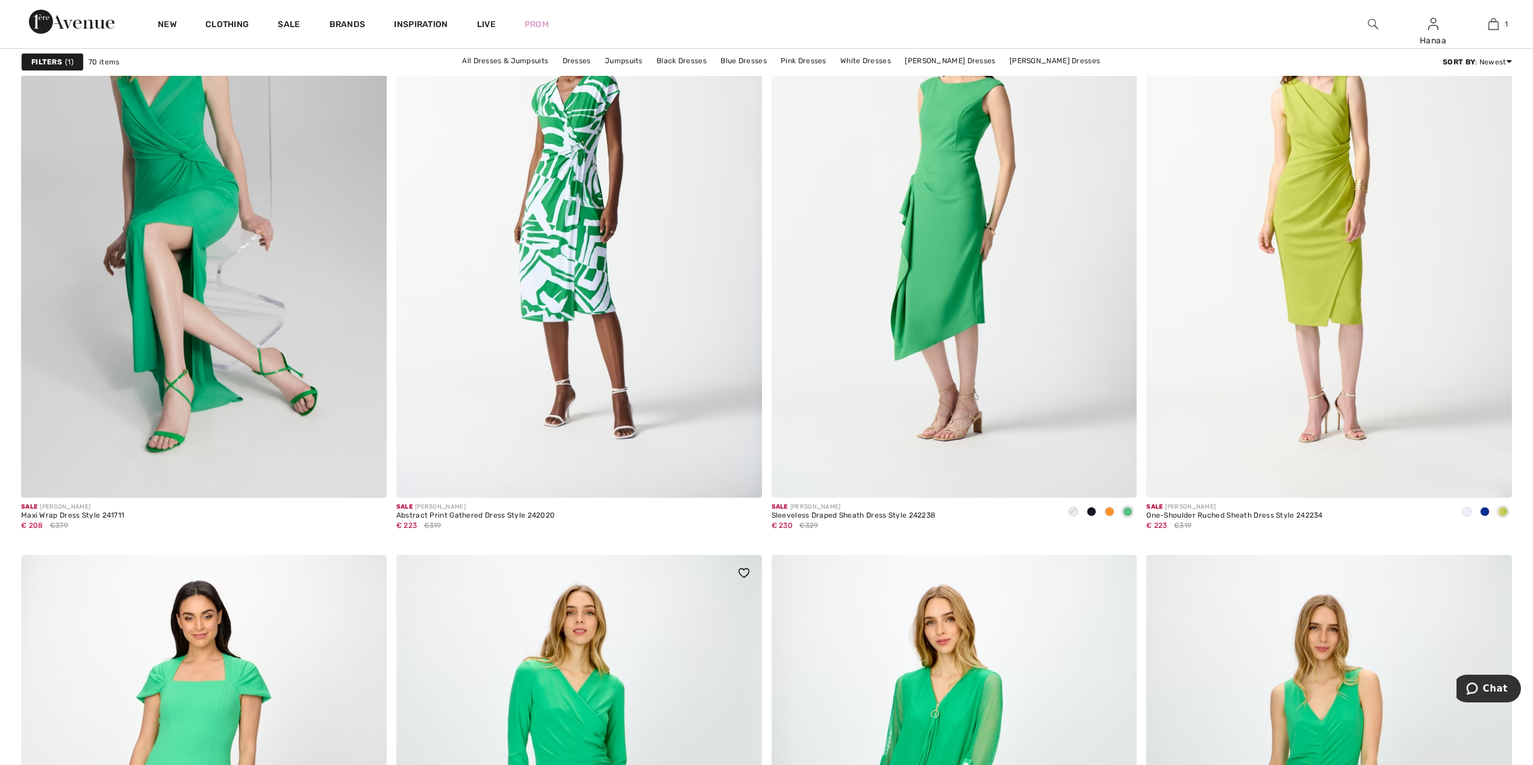
scroll to position [8251, 0]
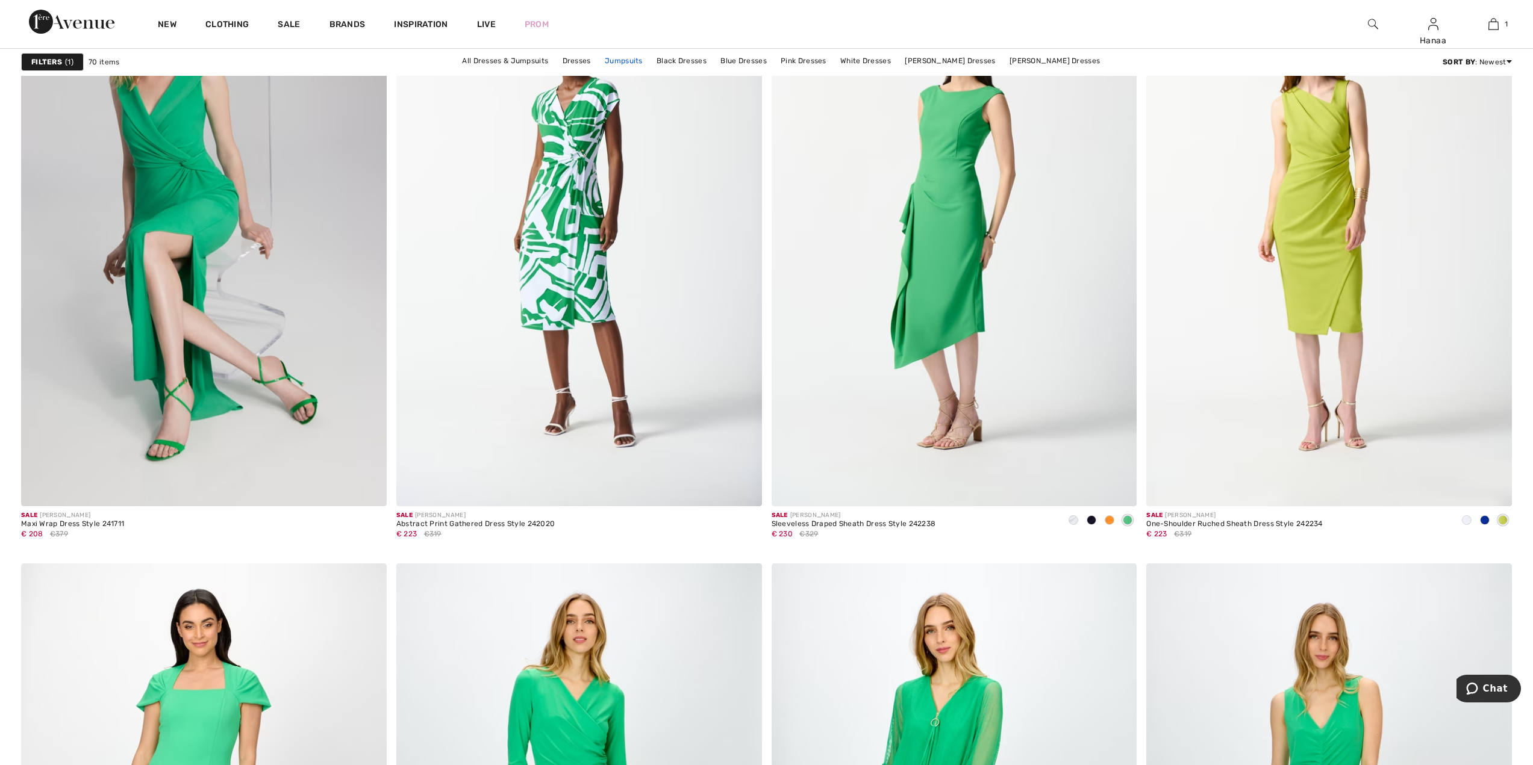
click at [642, 60] on link "Jumpsuits" at bounding box center [624, 61] width 50 height 16
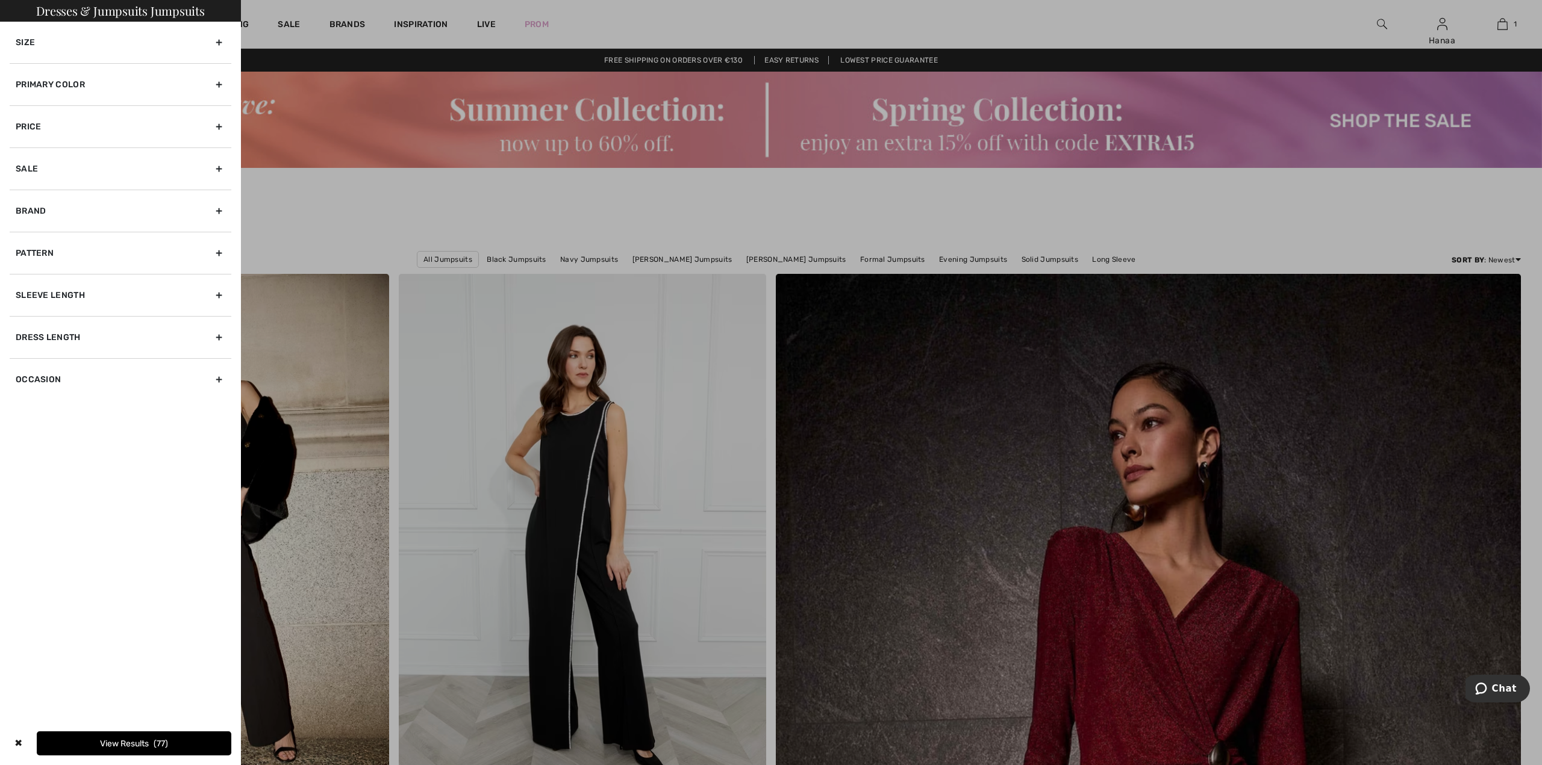
click at [39, 84] on div "Primary Color" at bounding box center [121, 84] width 222 height 42
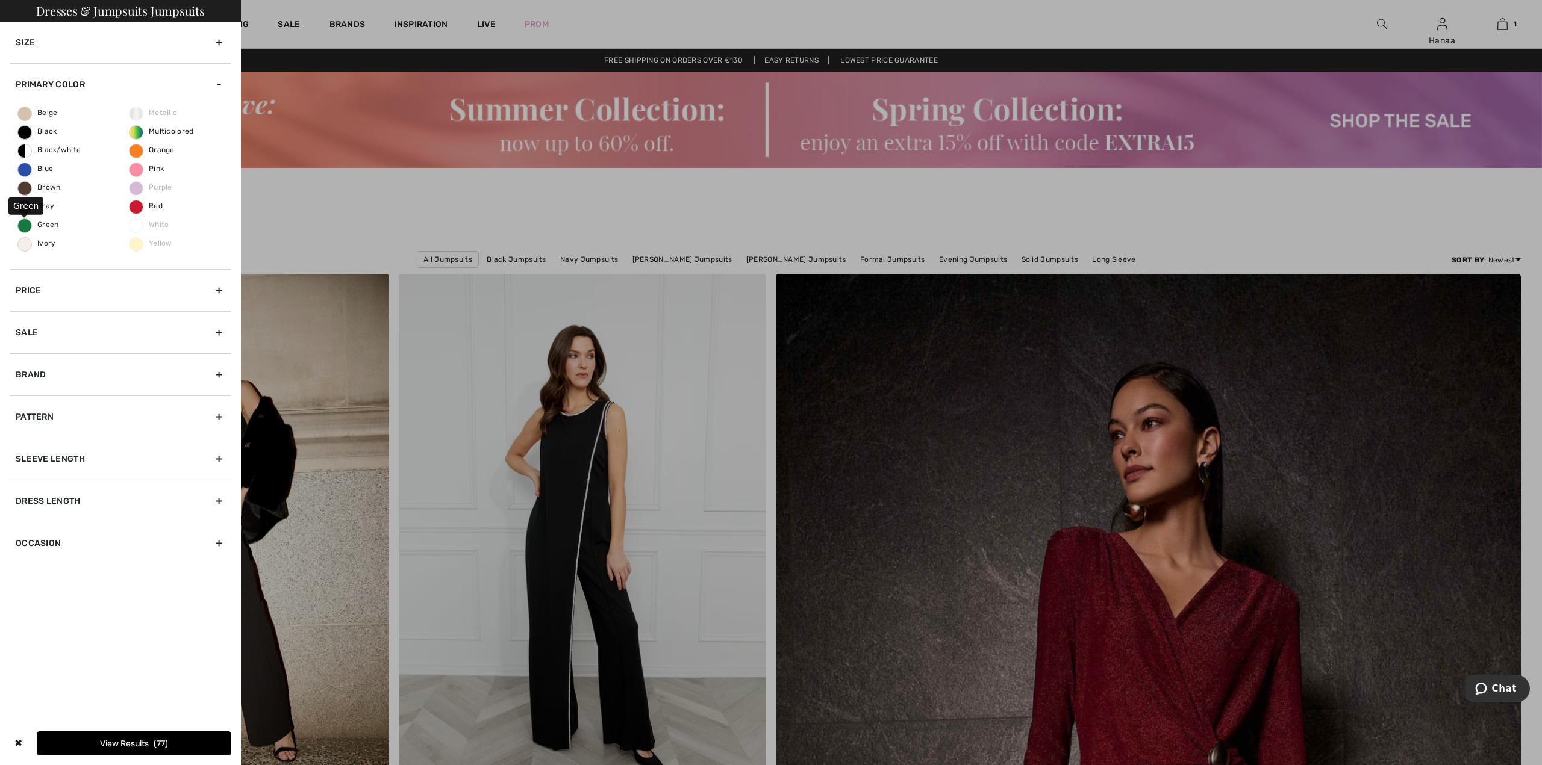
click at [54, 225] on span "Green" at bounding box center [38, 224] width 41 height 8
click at [0, 0] on input "Green" at bounding box center [0, 0] width 0 height 0
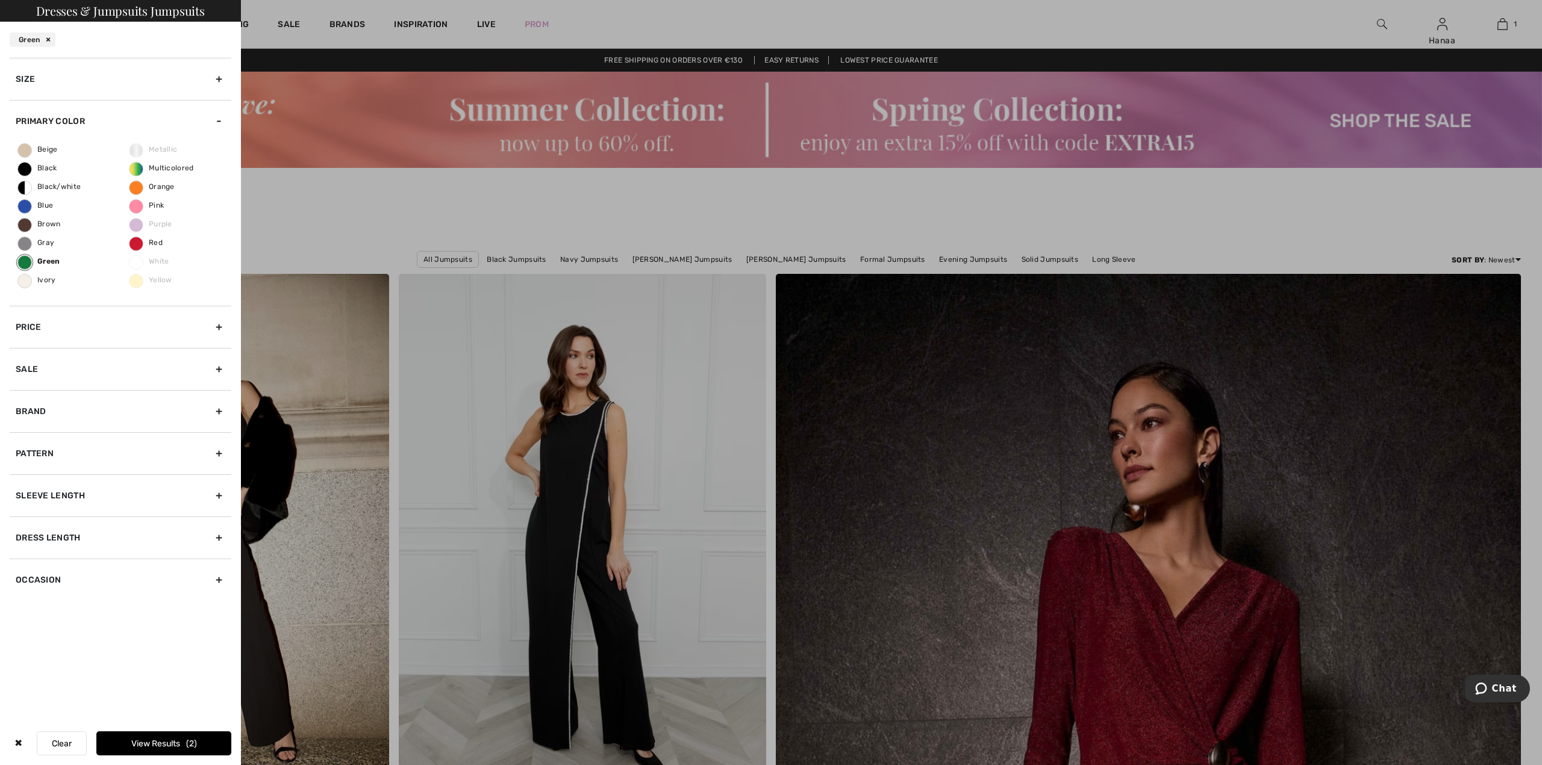
click at [170, 742] on button "View Results 2" at bounding box center [163, 744] width 135 height 24
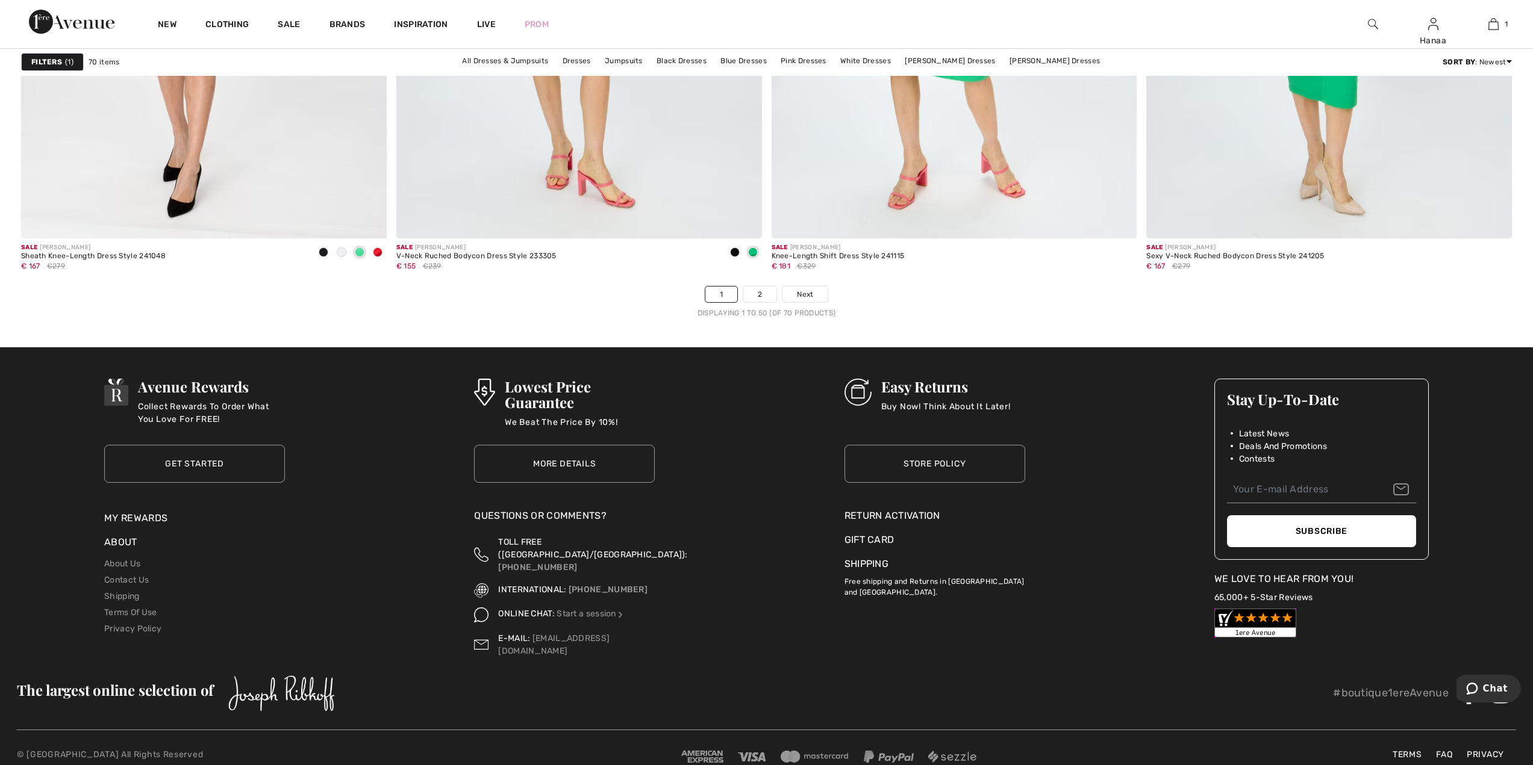
scroll to position [9132, 0]
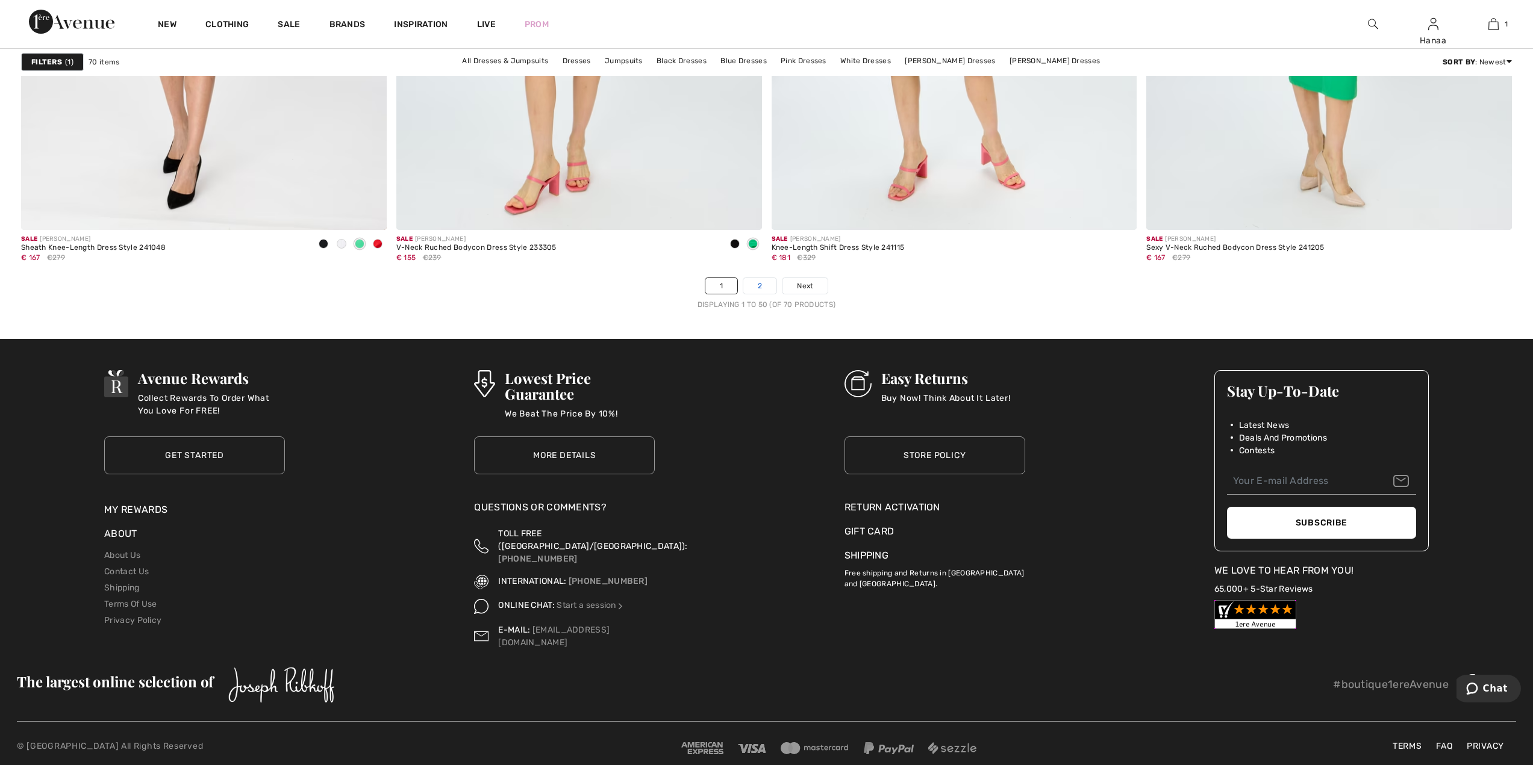
click at [763, 284] on link "2" at bounding box center [759, 286] width 33 height 16
